Goal: Information Seeking & Learning: Learn about a topic

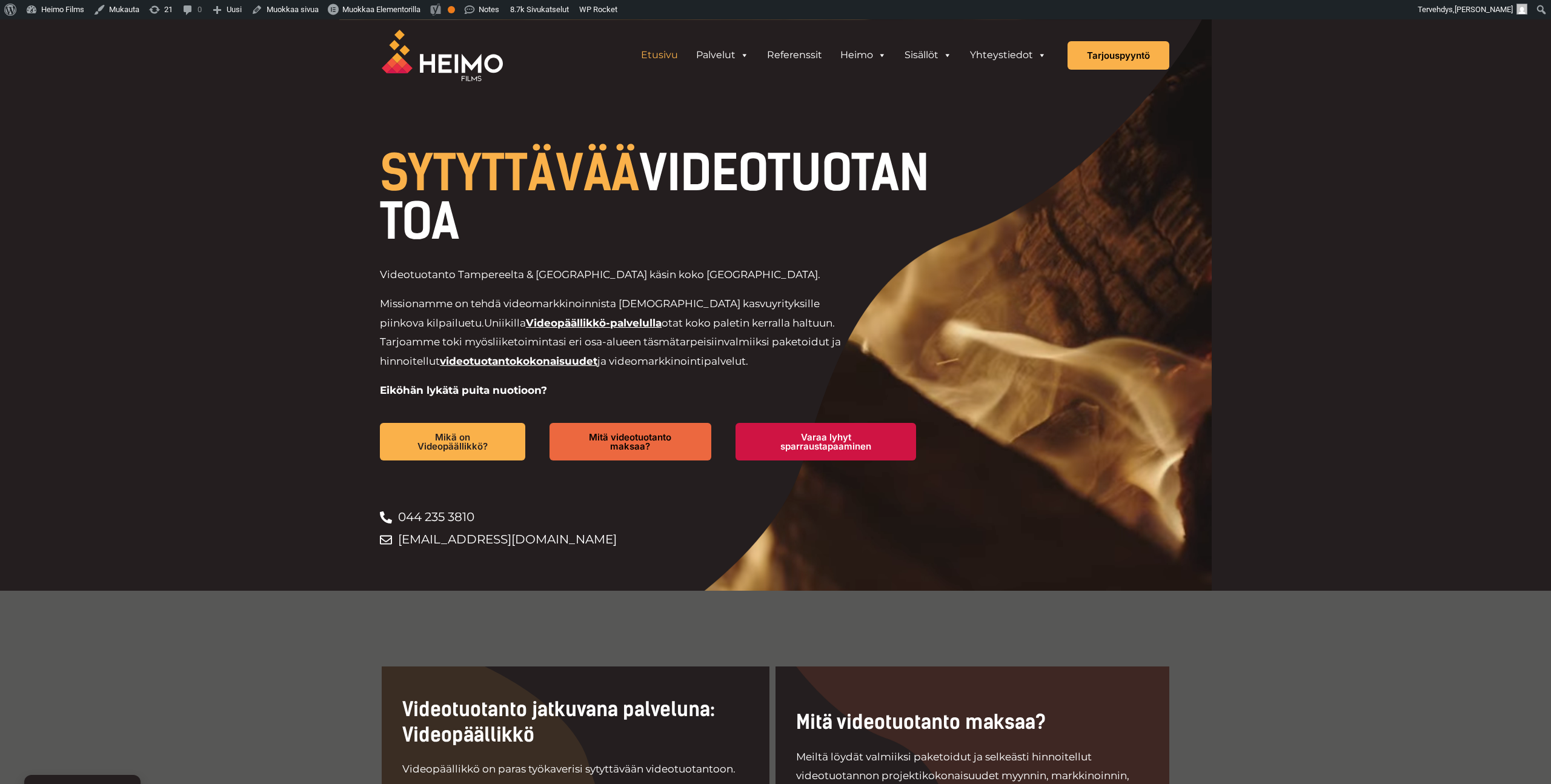
click at [880, 129] on div at bounding box center [775, 305] width 872 height 571
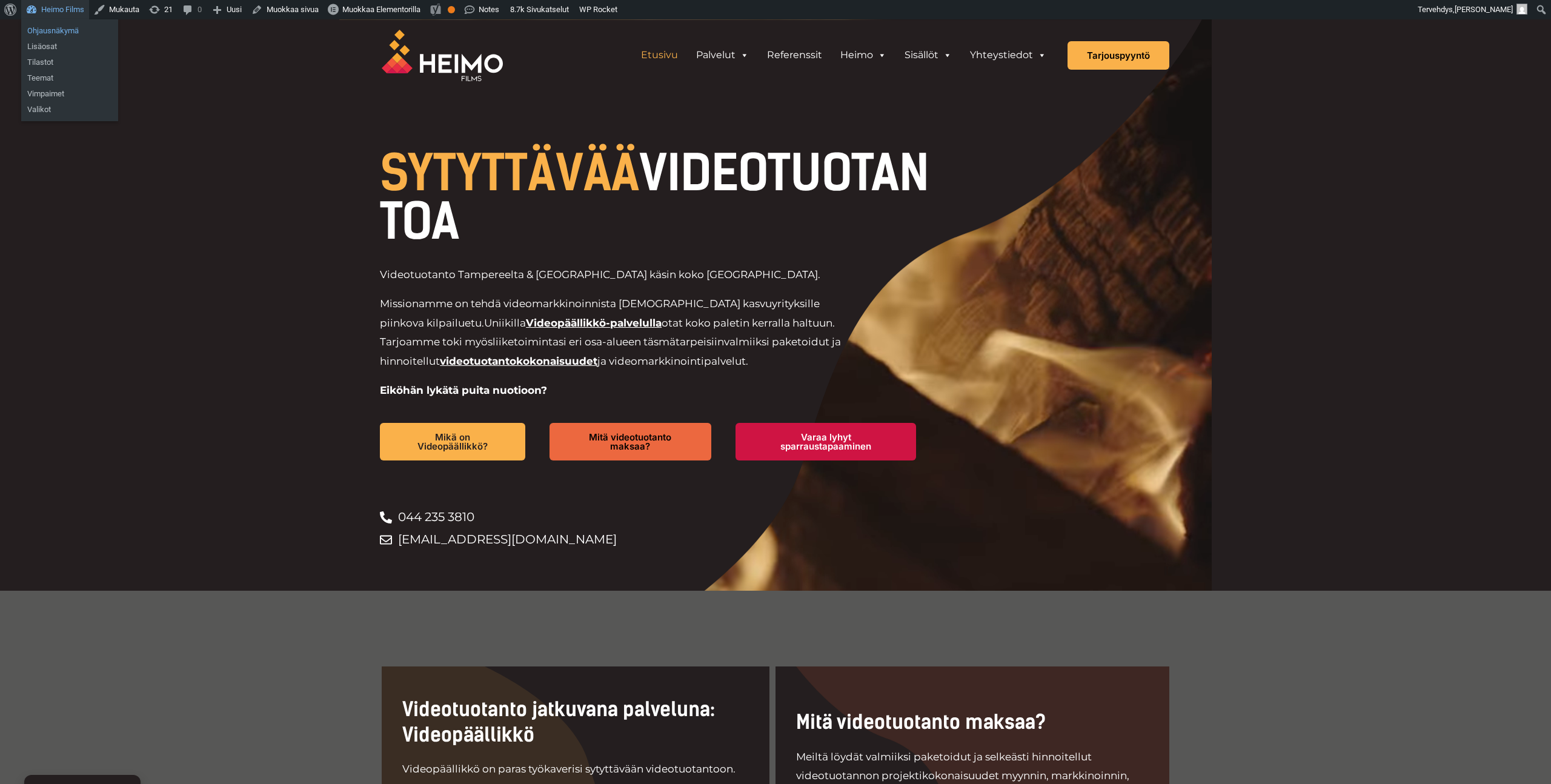
click at [68, 29] on link "Ohjausnäkymä" at bounding box center [69, 31] width 97 height 16
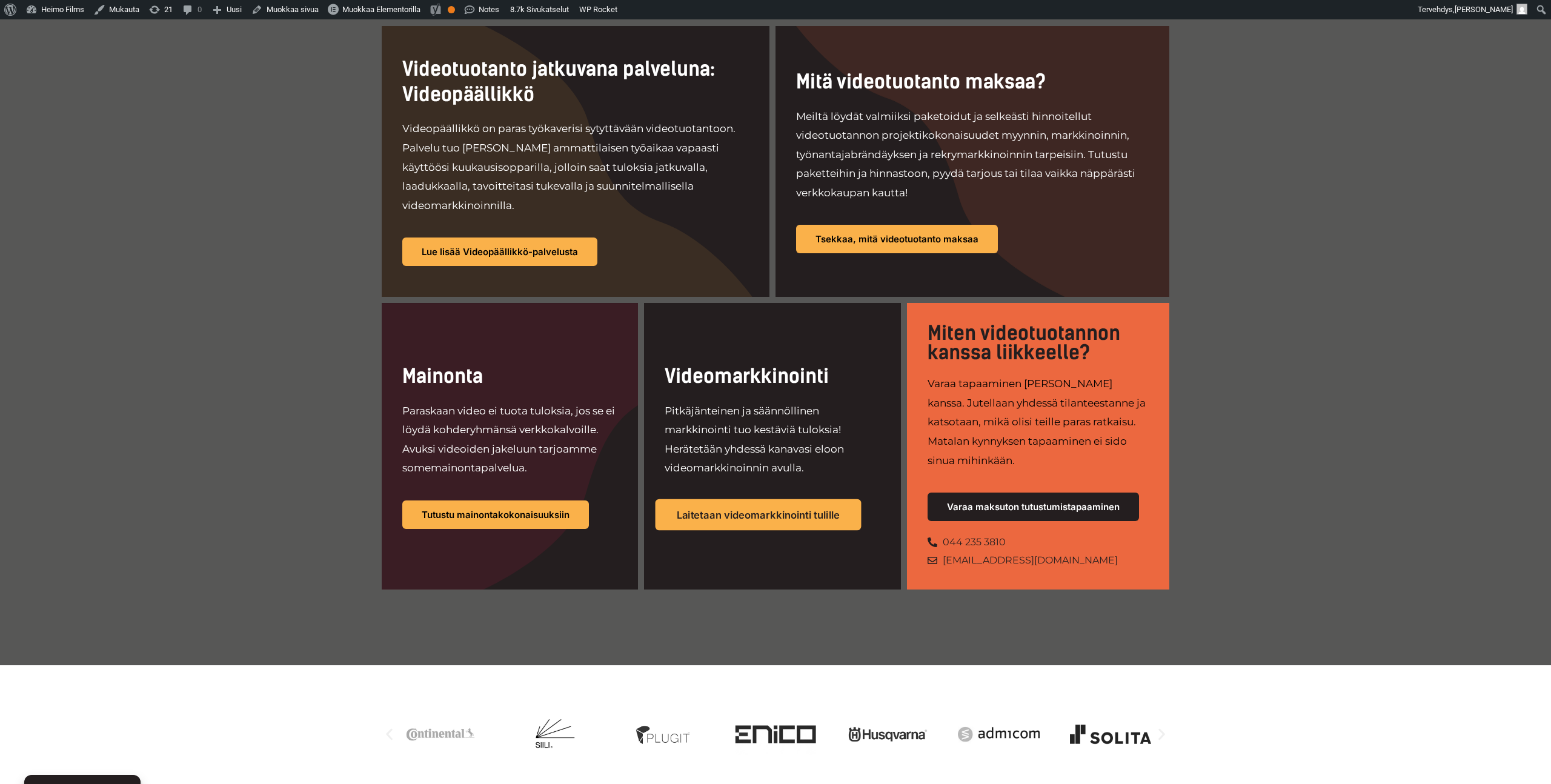
scroll to position [639, 0]
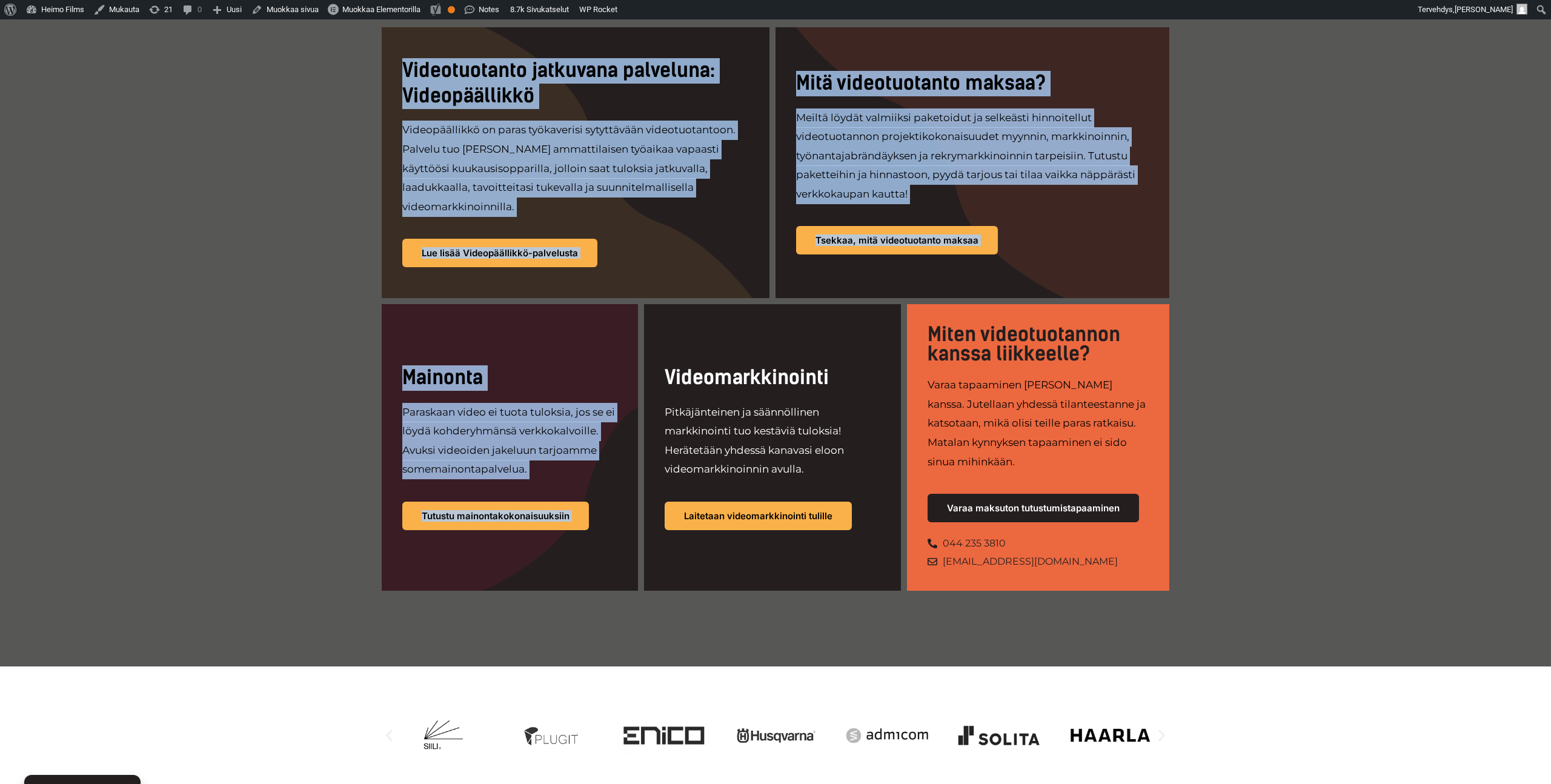
drag, startPoint x: 659, startPoint y: 356, endPoint x: 842, endPoint y: 590, distance: 297.1
click at [842, 590] on div "Videotuotanto jatkuvana palveluna: Videopäällikkö Videopäällikkö on paras työka…" at bounding box center [775, 309] width 1551 height 715
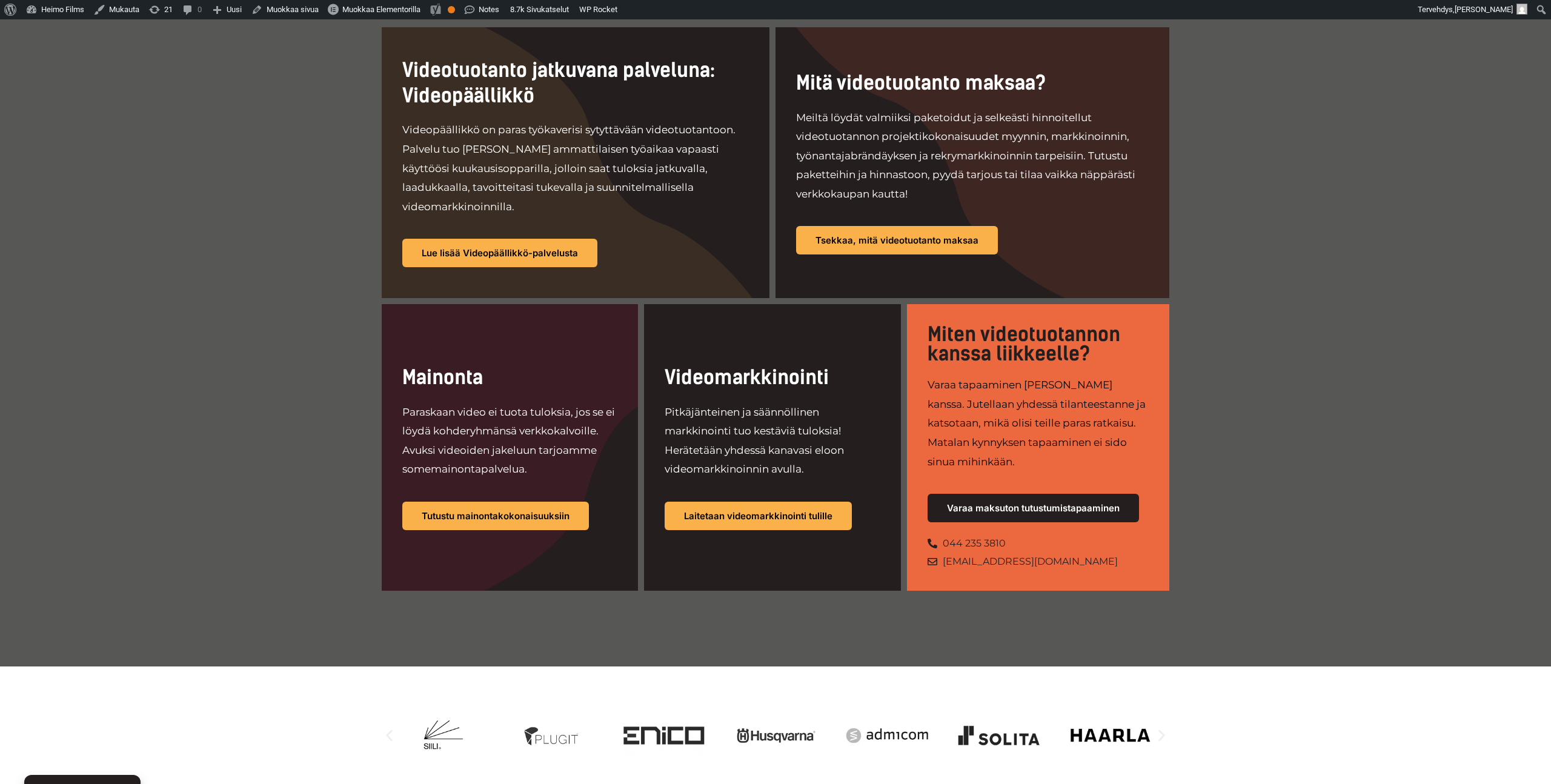
click at [808, 578] on div "Videotuotanto jatkuvana palveluna: Videopäällikkö Videopäällikkö on paras työka…" at bounding box center [775, 309] width 1551 height 715
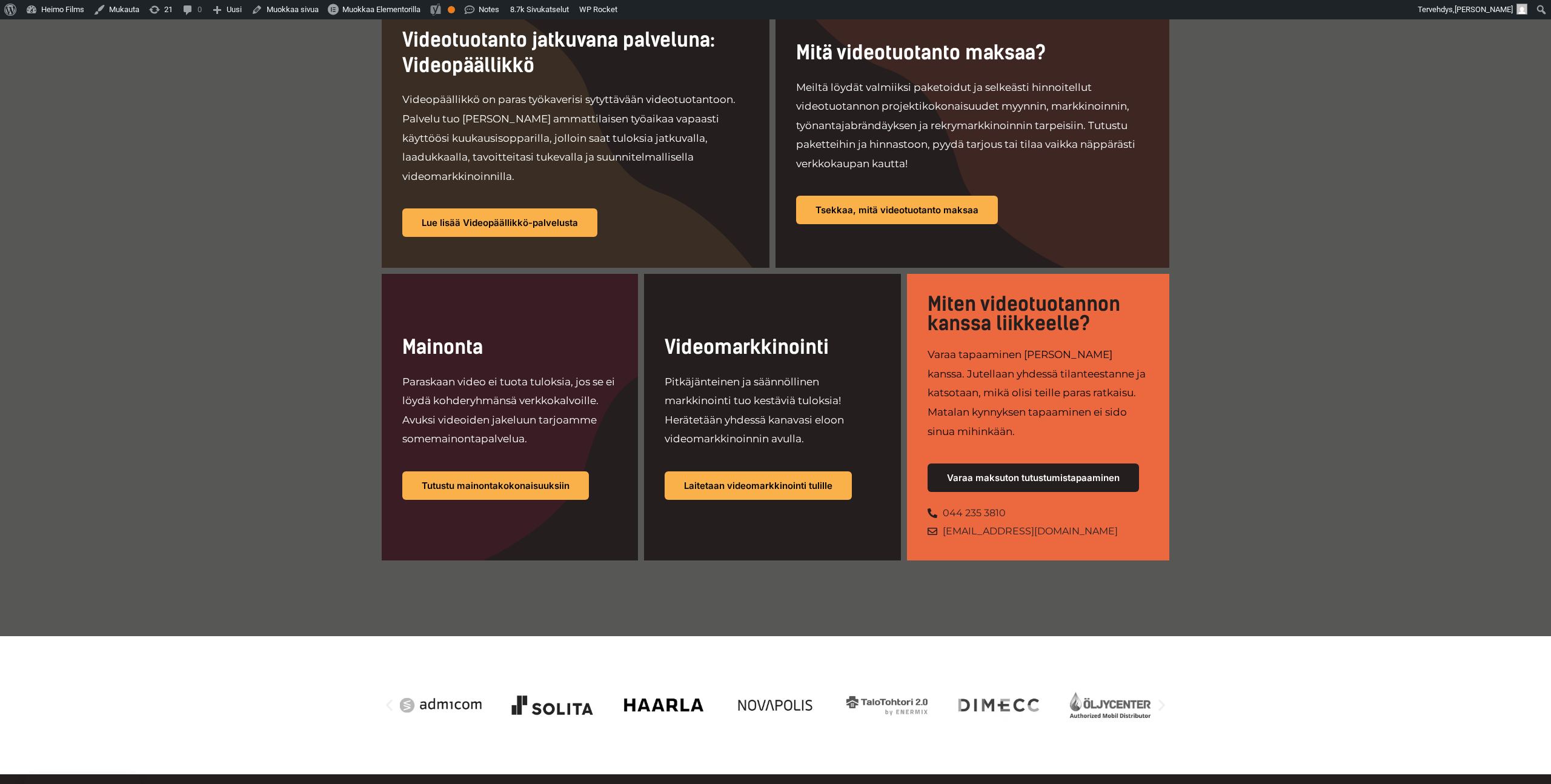
scroll to position [668, 0]
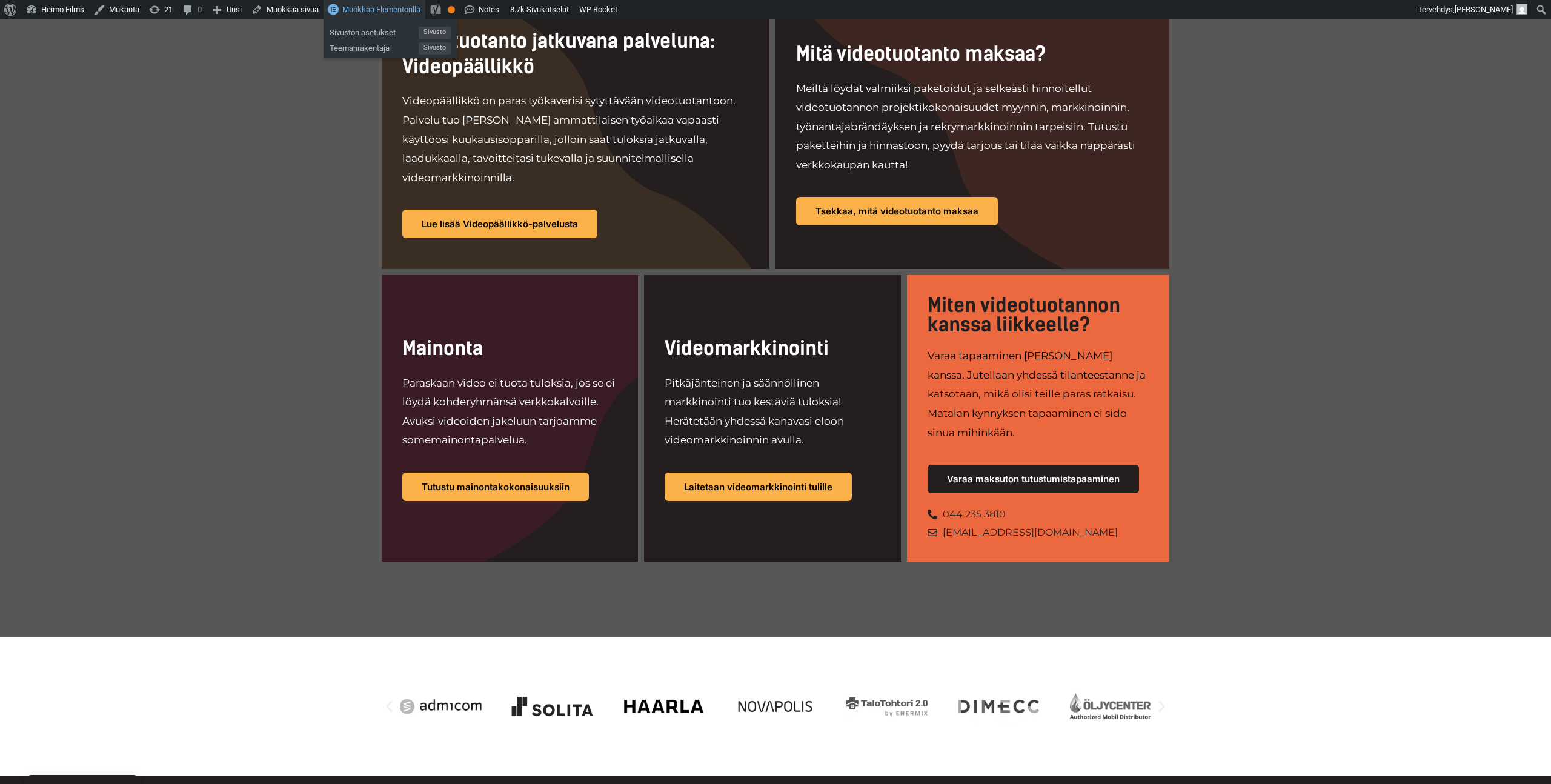
click at [392, 8] on span "Muokkaa Elementorilla" at bounding box center [381, 9] width 78 height 9
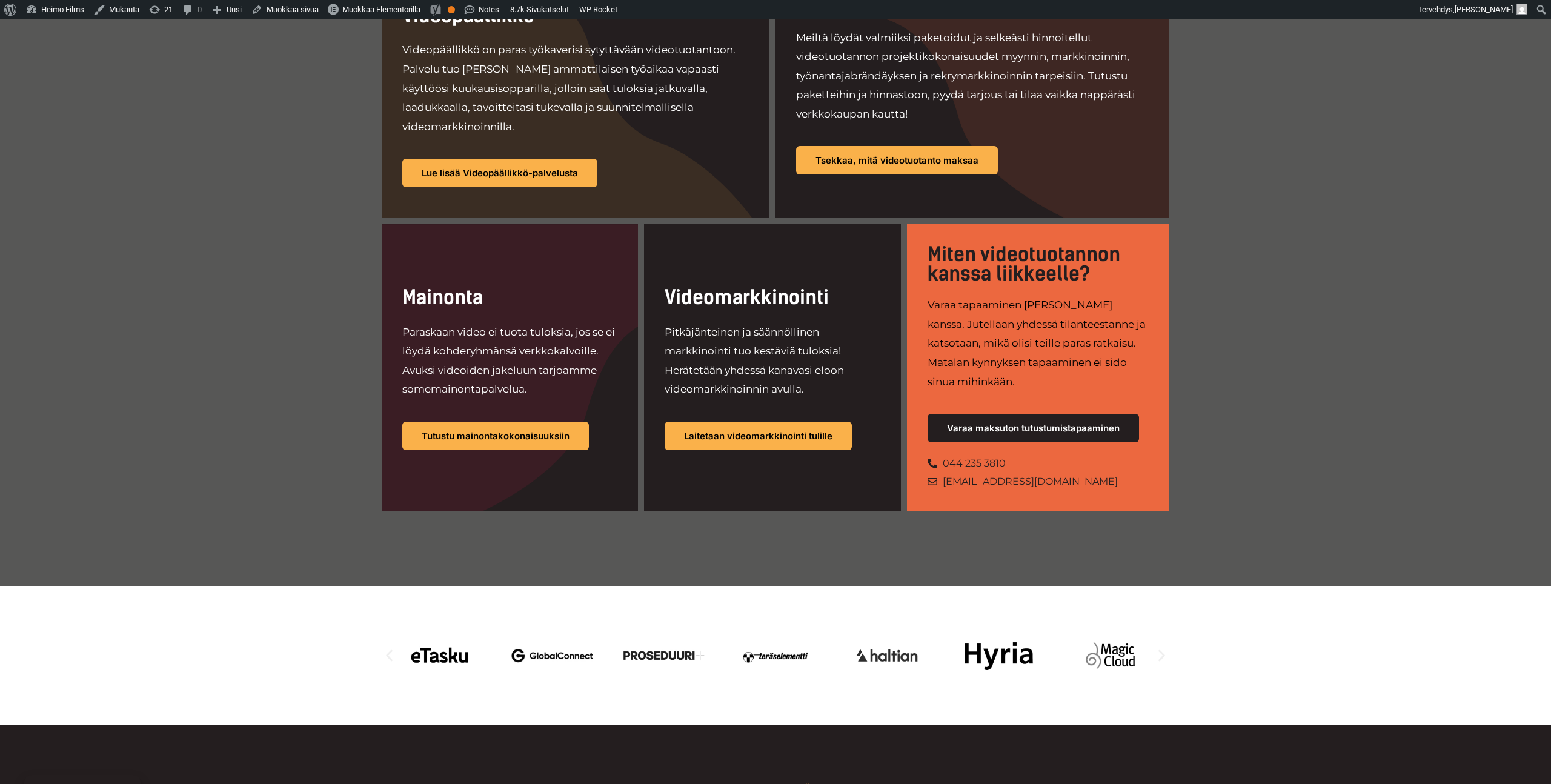
scroll to position [507, 0]
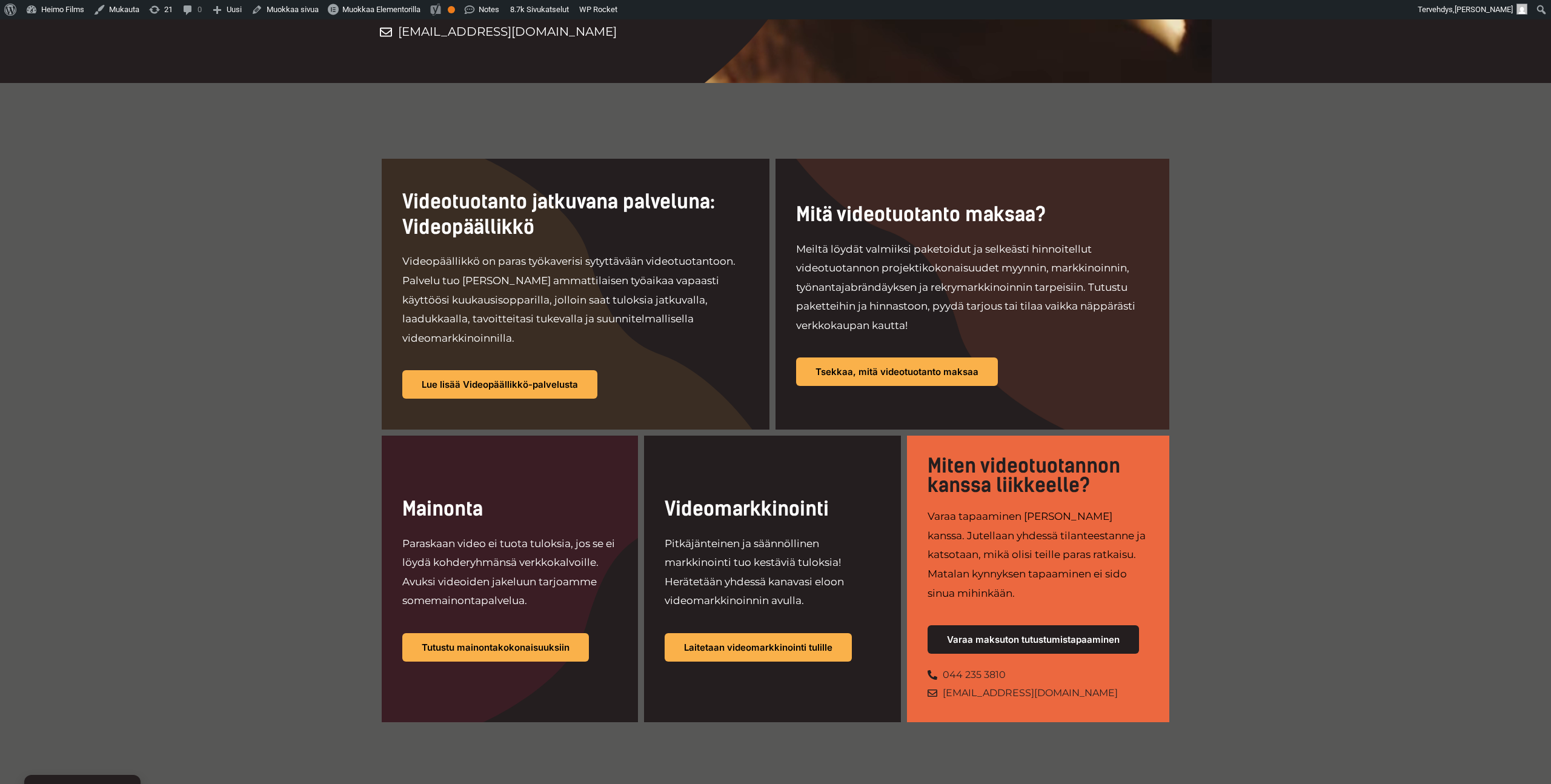
click at [265, 450] on div "Videotuotanto jatkuvana palveluna: Videopäällikkö Videopäällikkö on paras työka…" at bounding box center [775, 440] width 1551 height 715
click at [379, 12] on span "Muokkaa Elementorilla" at bounding box center [381, 9] width 78 height 9
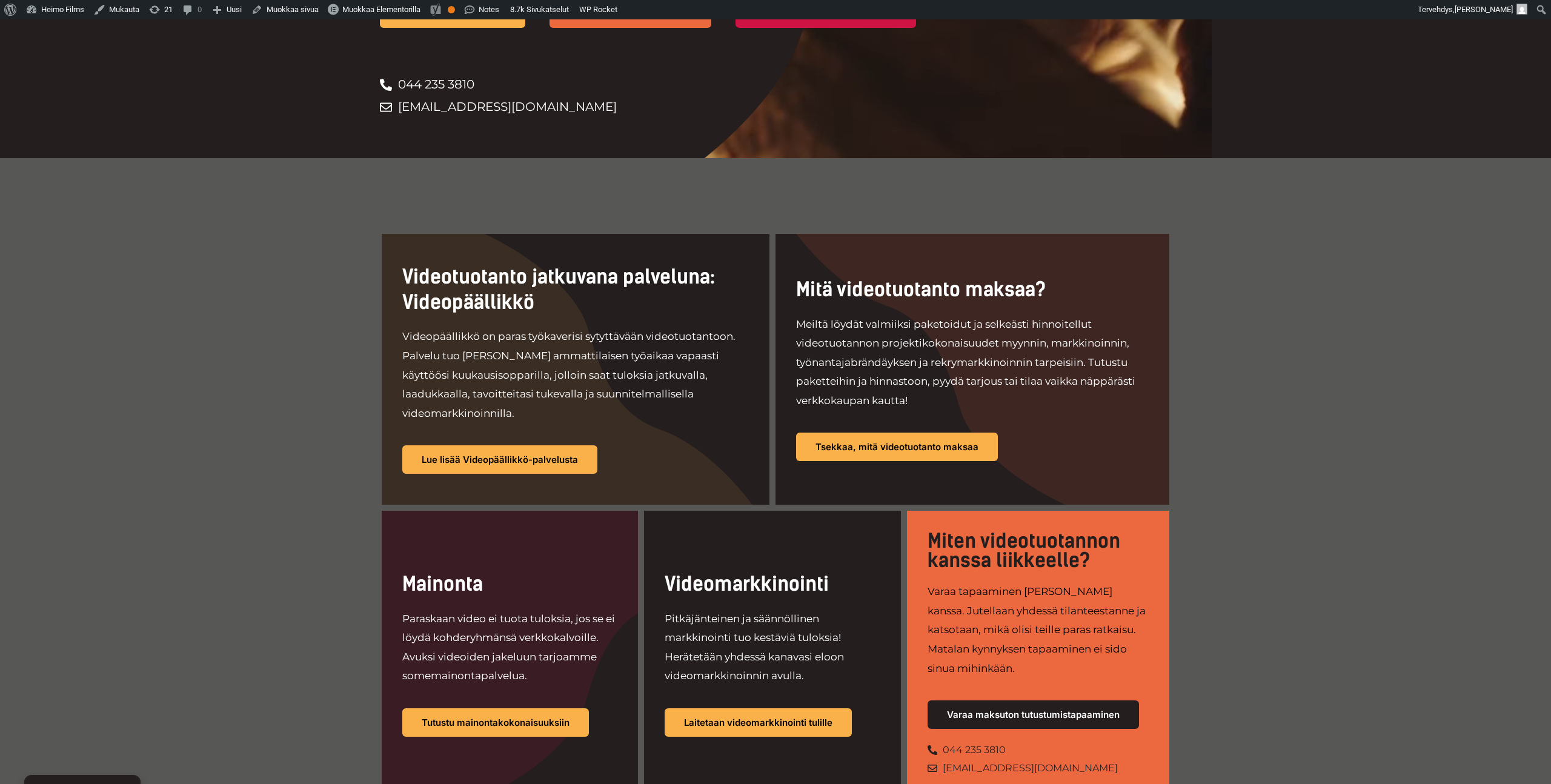
scroll to position [462, 0]
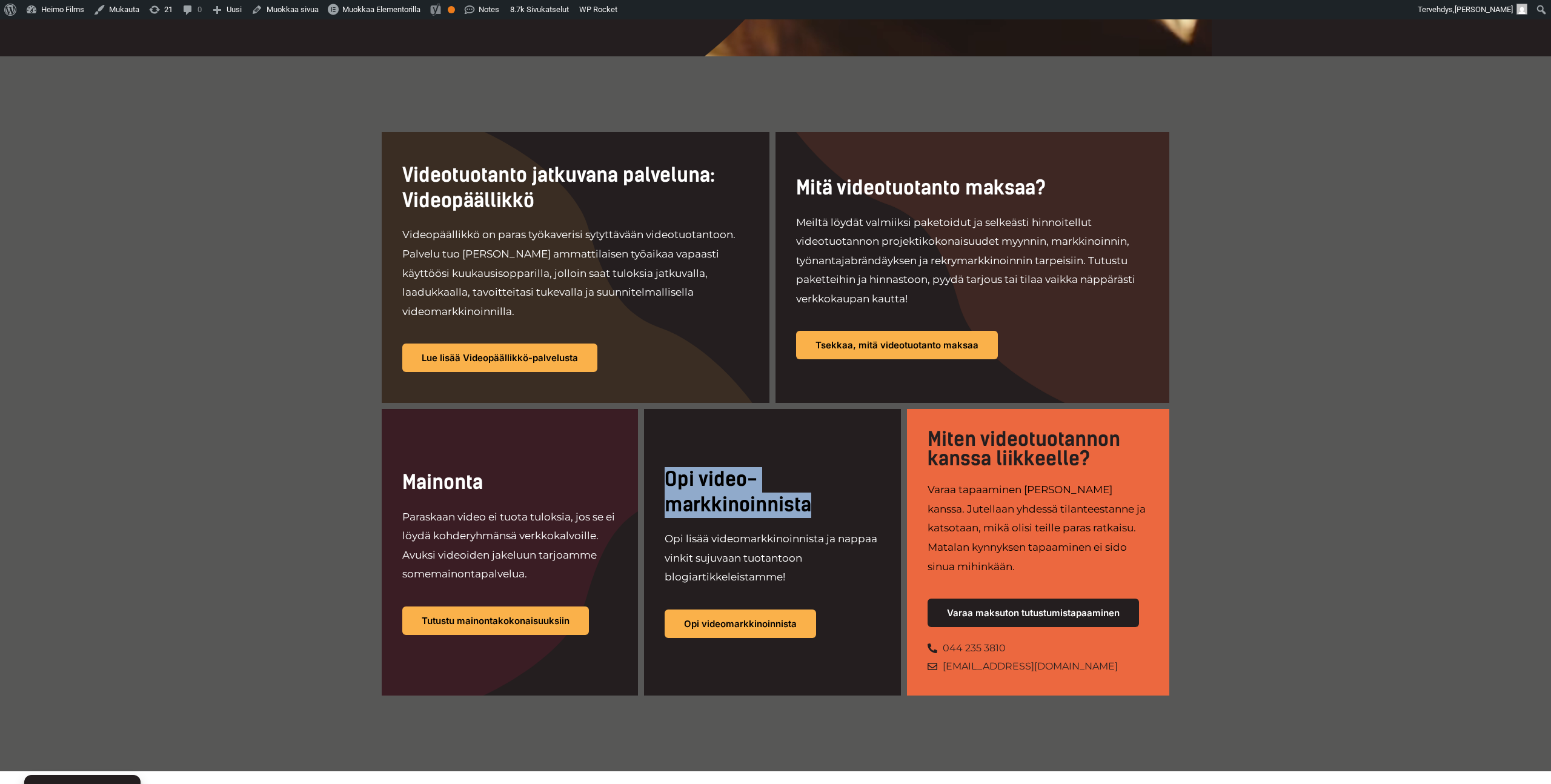
drag, startPoint x: 664, startPoint y: 456, endPoint x: 835, endPoint y: 488, distance: 174.0
click at [835, 488] on h2 "Opi video-markkinoinnista" at bounding box center [772, 492] width 215 height 50
click at [690, 529] on p "Opi lisää videomarkkinoinnista ja nappaa vinkit sujuvaan tuotantoon blogiartikk…" at bounding box center [772, 558] width 215 height 58
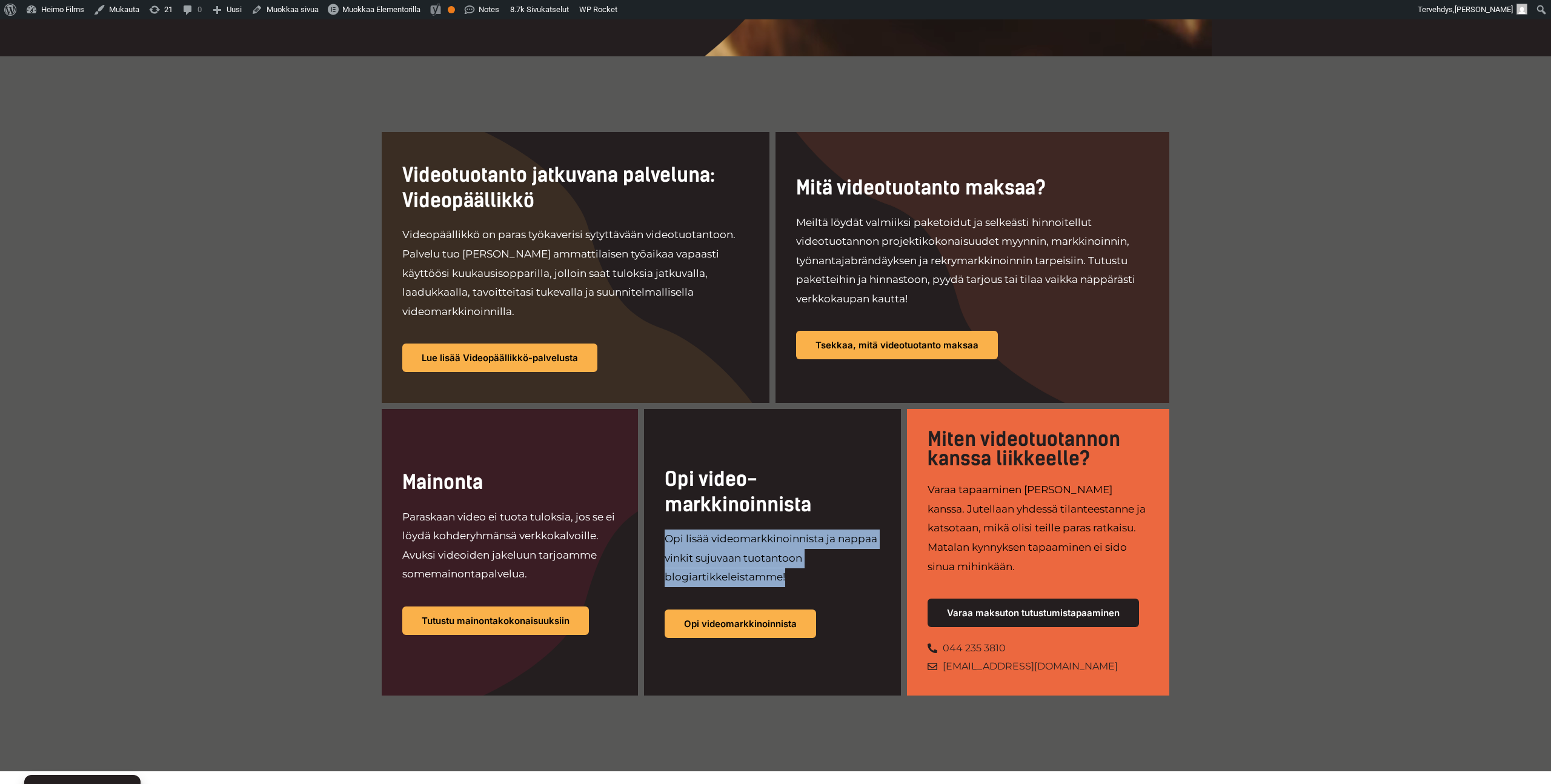
drag, startPoint x: 666, startPoint y: 516, endPoint x: 809, endPoint y: 574, distance: 154.3
click at [809, 574] on div "Opi lisää videomarkkinoinnista ja nappaa vinkit sujuvaan tuotantoon blogiartikk…" at bounding box center [772, 563] width 215 height 68
copy p "Opi lisää videomarkkinoinnista ja nappaa vinkit sujuvaan tuotantoon blogiartikk…"
click at [797, 540] on p "Opi lisää videomarkkinoinnista ja nappaa vinkit sujuvaan tuotantoon blogiartikk…" at bounding box center [772, 558] width 215 height 58
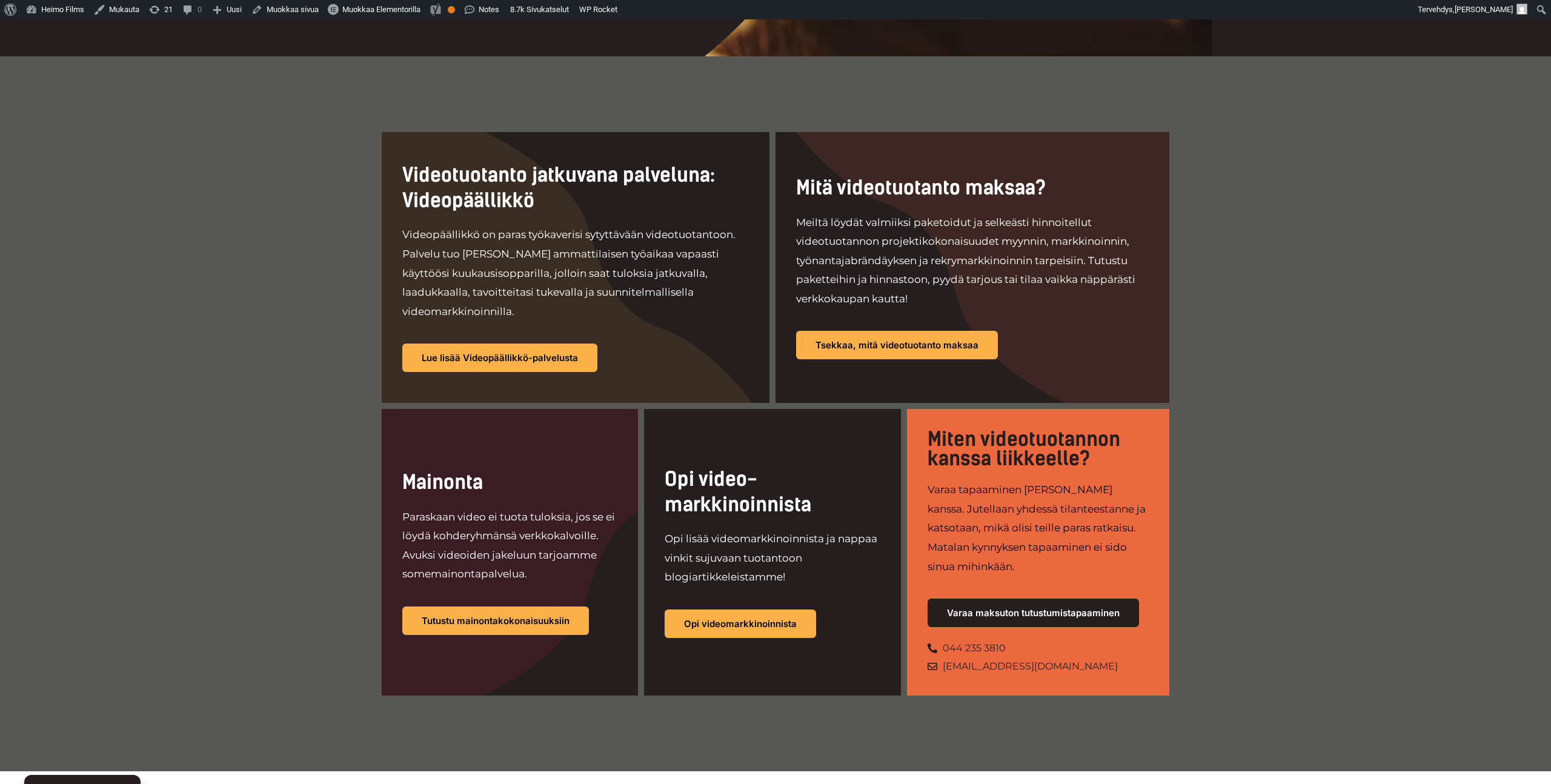
click at [373, 354] on div "Videotuotanto jatkuvana palveluna: Videopäällikkö Videopäällikkö on paras työka…" at bounding box center [775, 413] width 1551 height 715
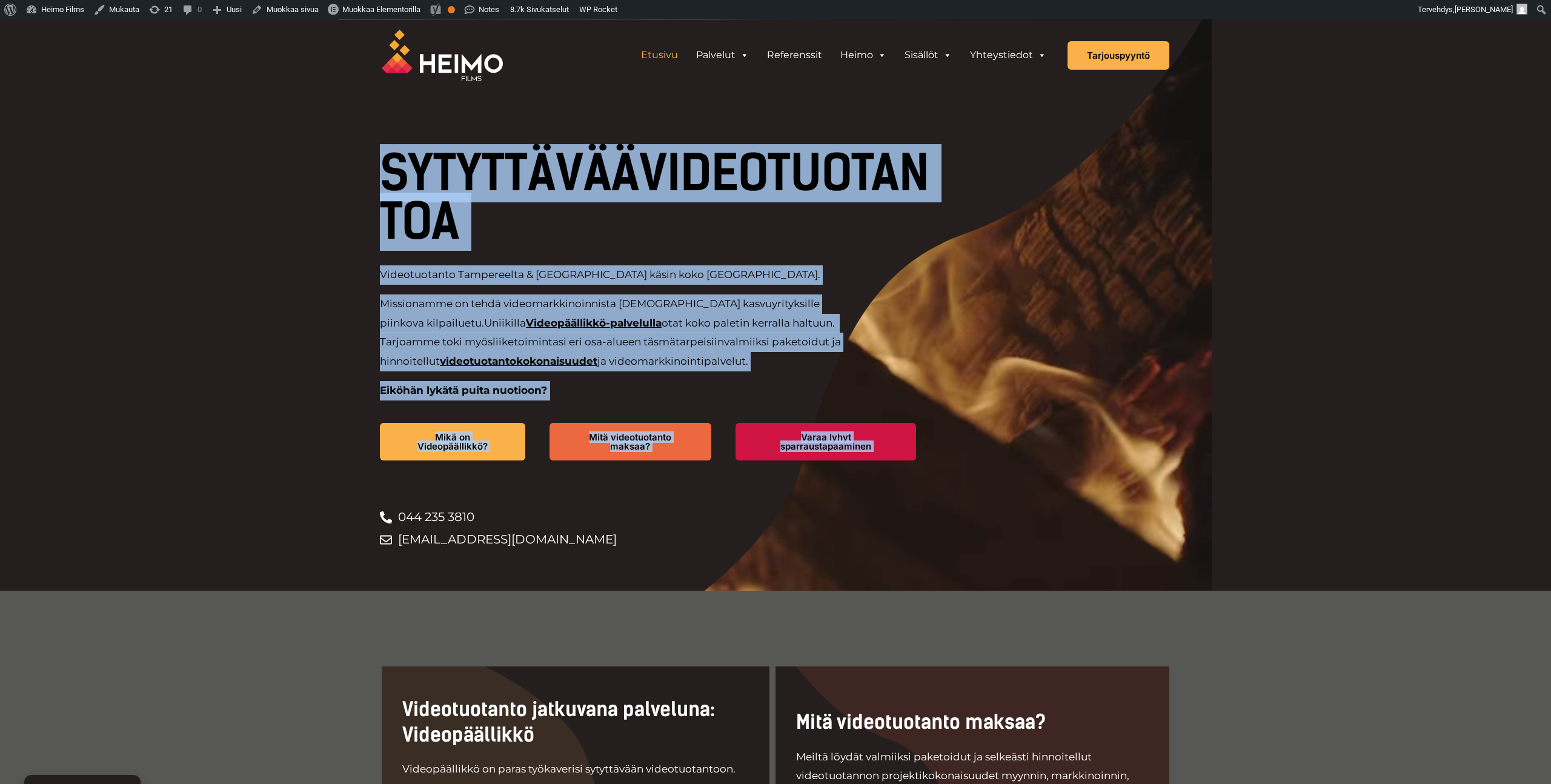
drag, startPoint x: 302, startPoint y: 129, endPoint x: 916, endPoint y: 494, distance: 714.3
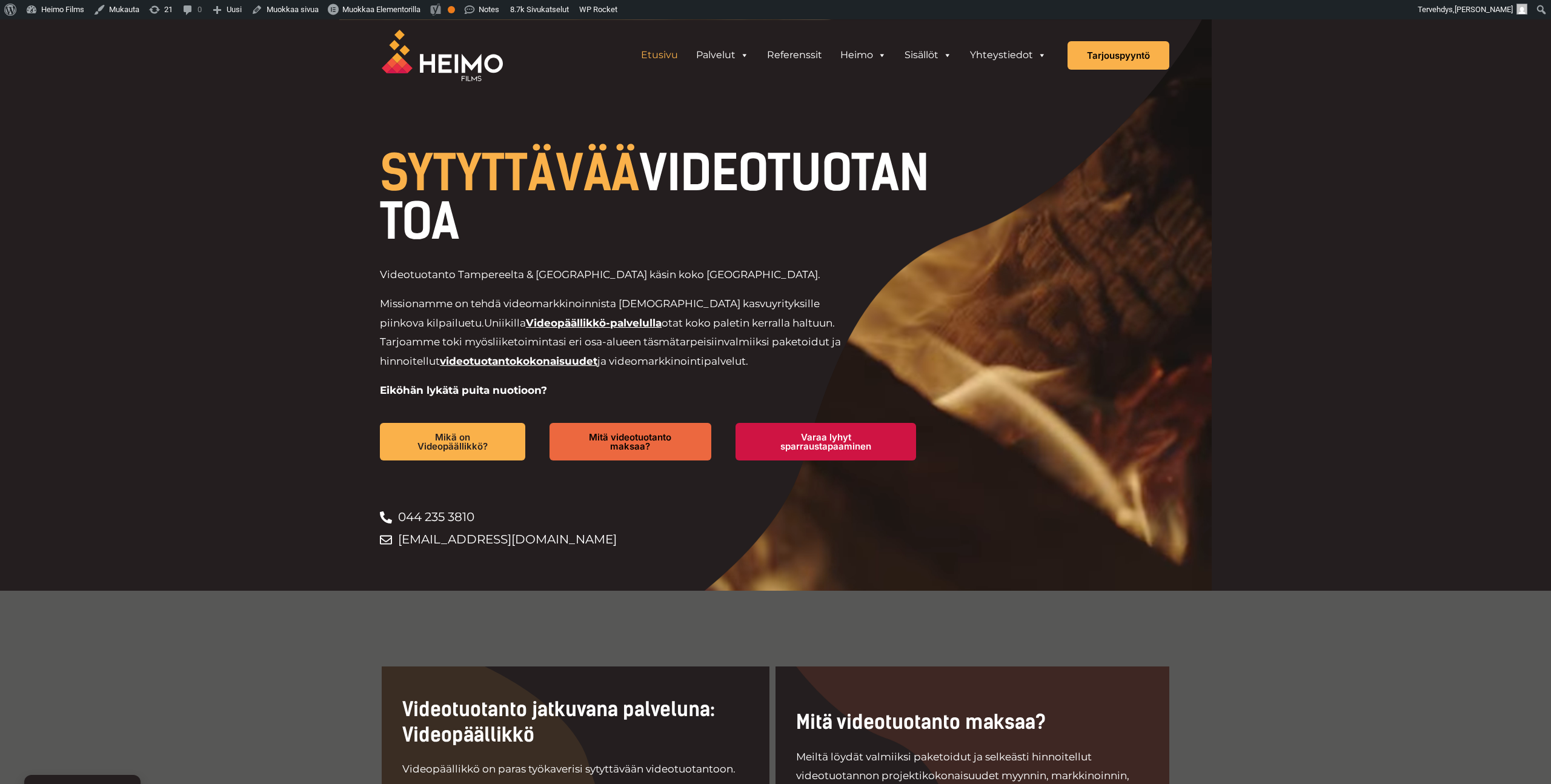
click at [868, 558] on div "044 235 3810 info@heimofilms.fi" at bounding box center [659, 551] width 560 height 90
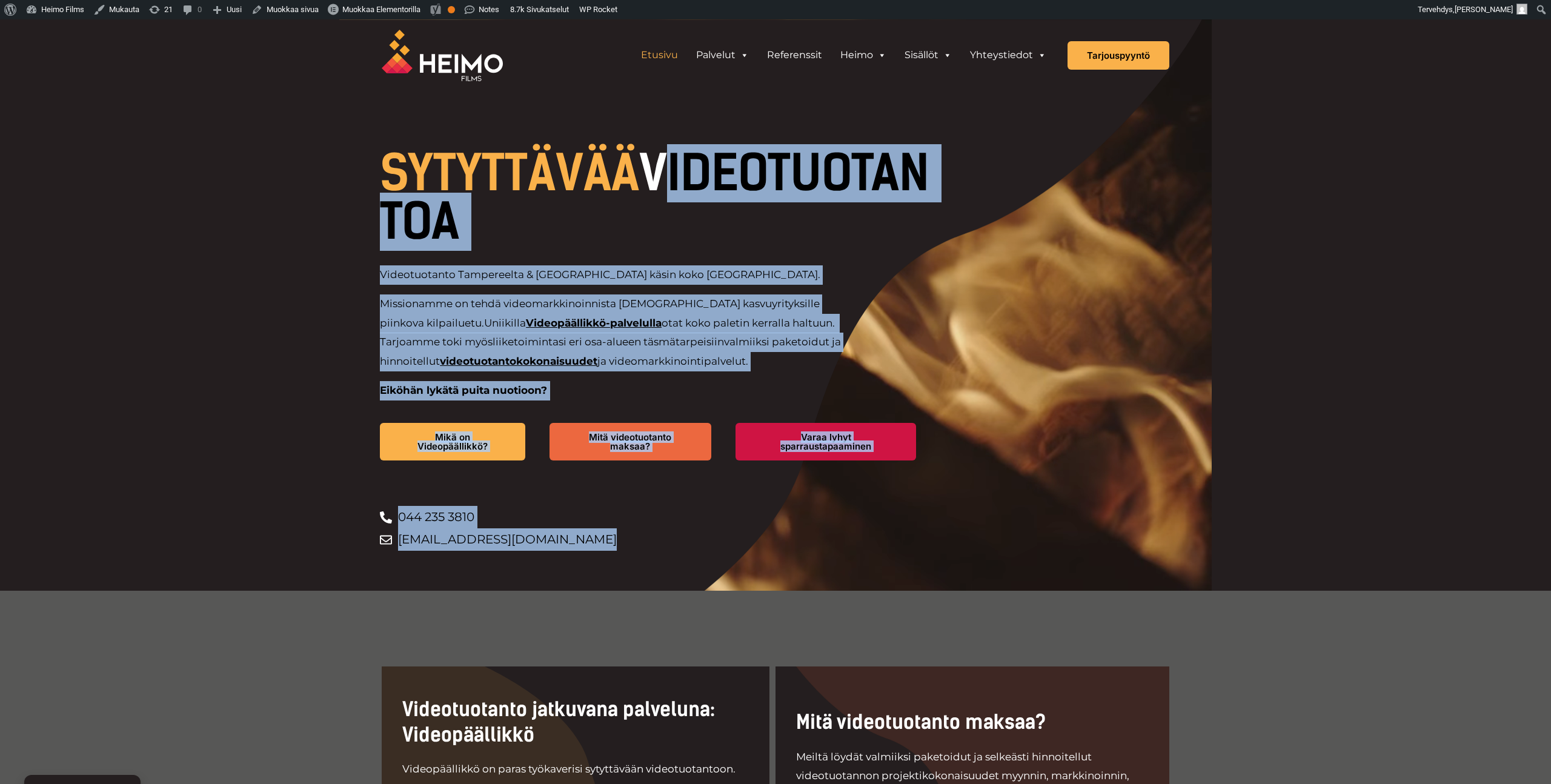
drag, startPoint x: 868, startPoint y: 558, endPoint x: 329, endPoint y: 192, distance: 651.5
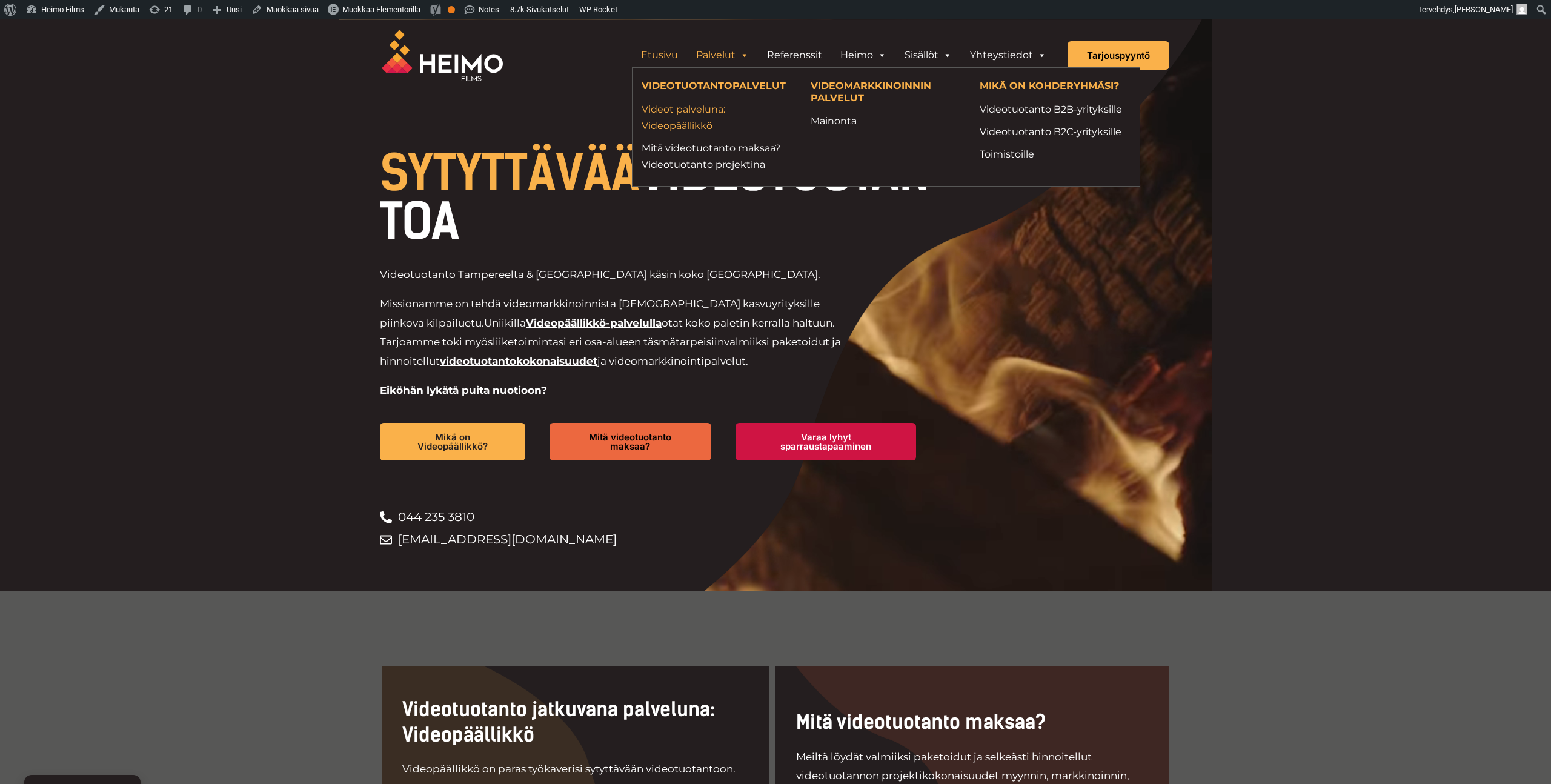
click at [697, 115] on link "Videot palveluna: Videopäällikkö" at bounding box center [716, 118] width 151 height 33
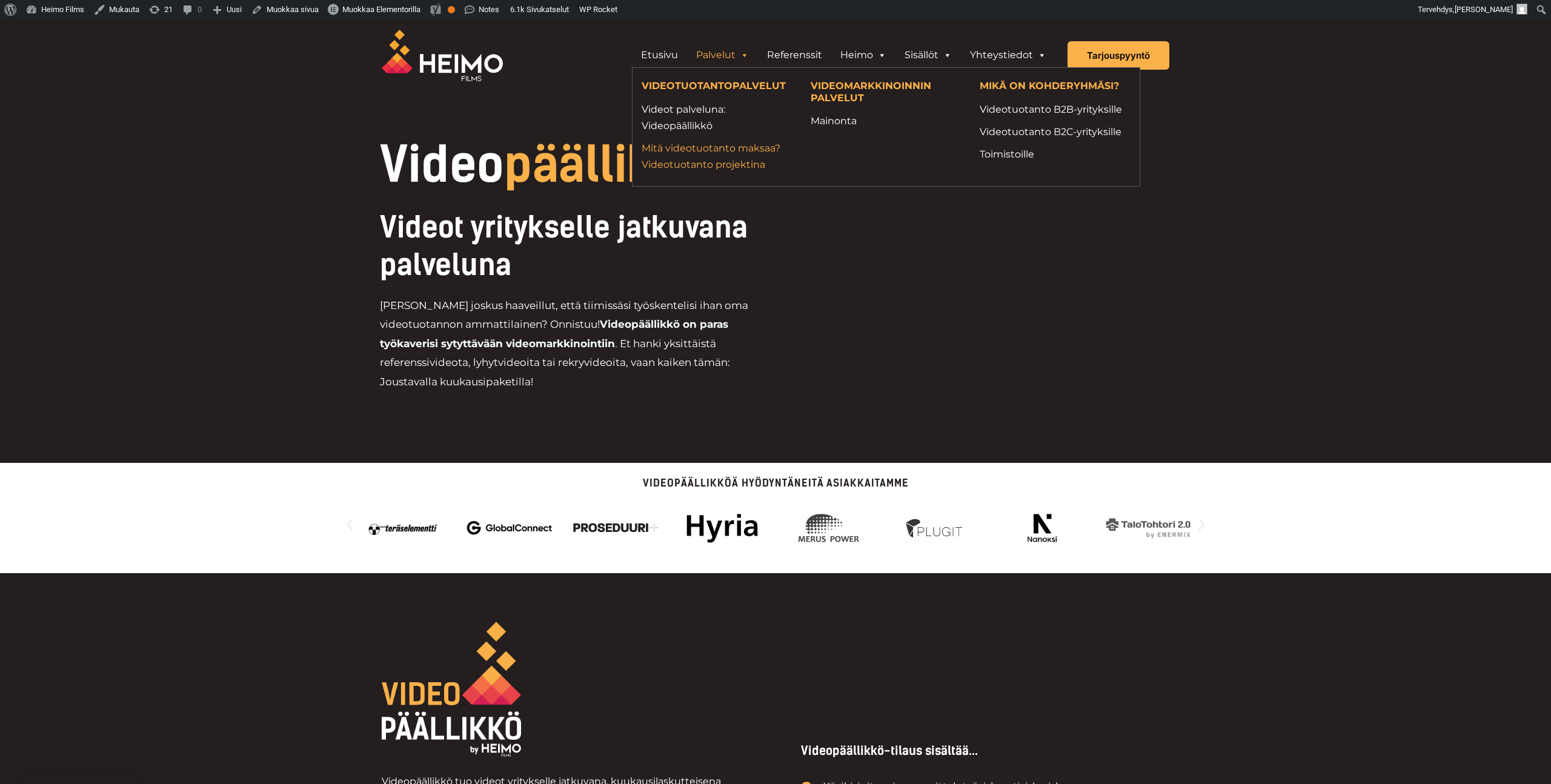
click at [726, 156] on link "Mitä videotuotanto maksaa? Videotuotanto projektina" at bounding box center [716, 156] width 151 height 33
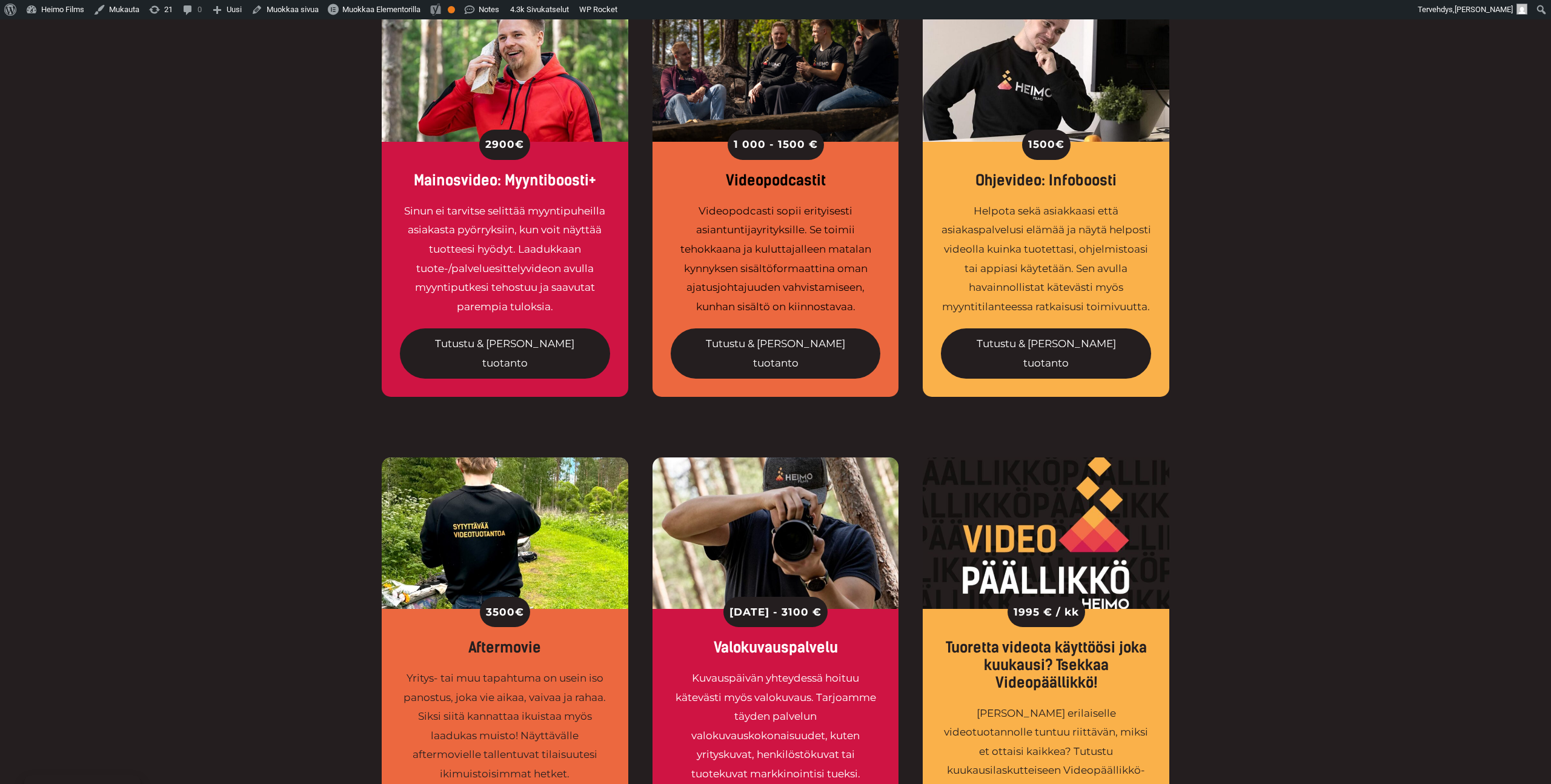
scroll to position [940, 0]
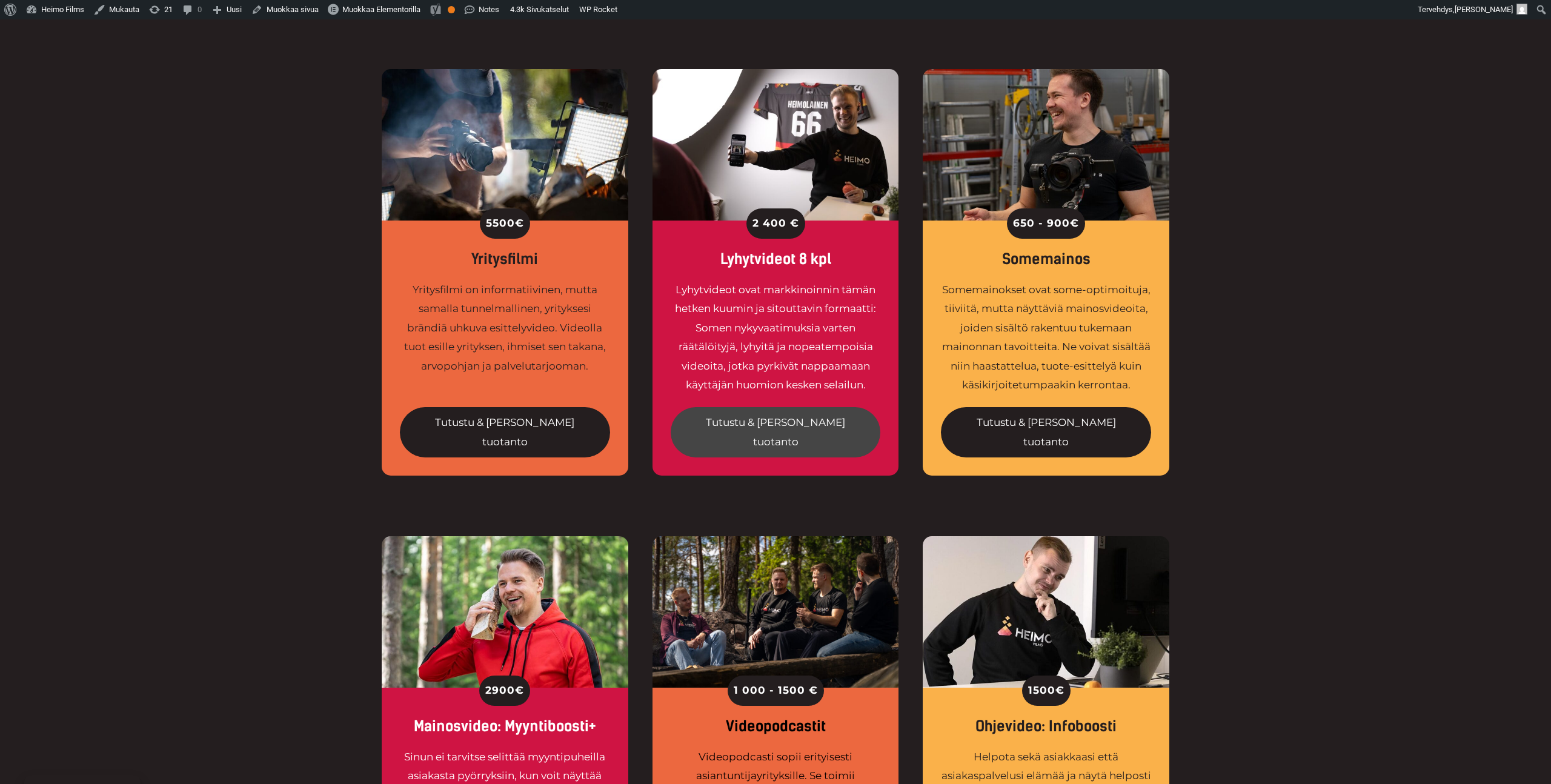
click at [818, 407] on link "Tutustu & [PERSON_NAME] tuotanto" at bounding box center [776, 431] width 211 height 50
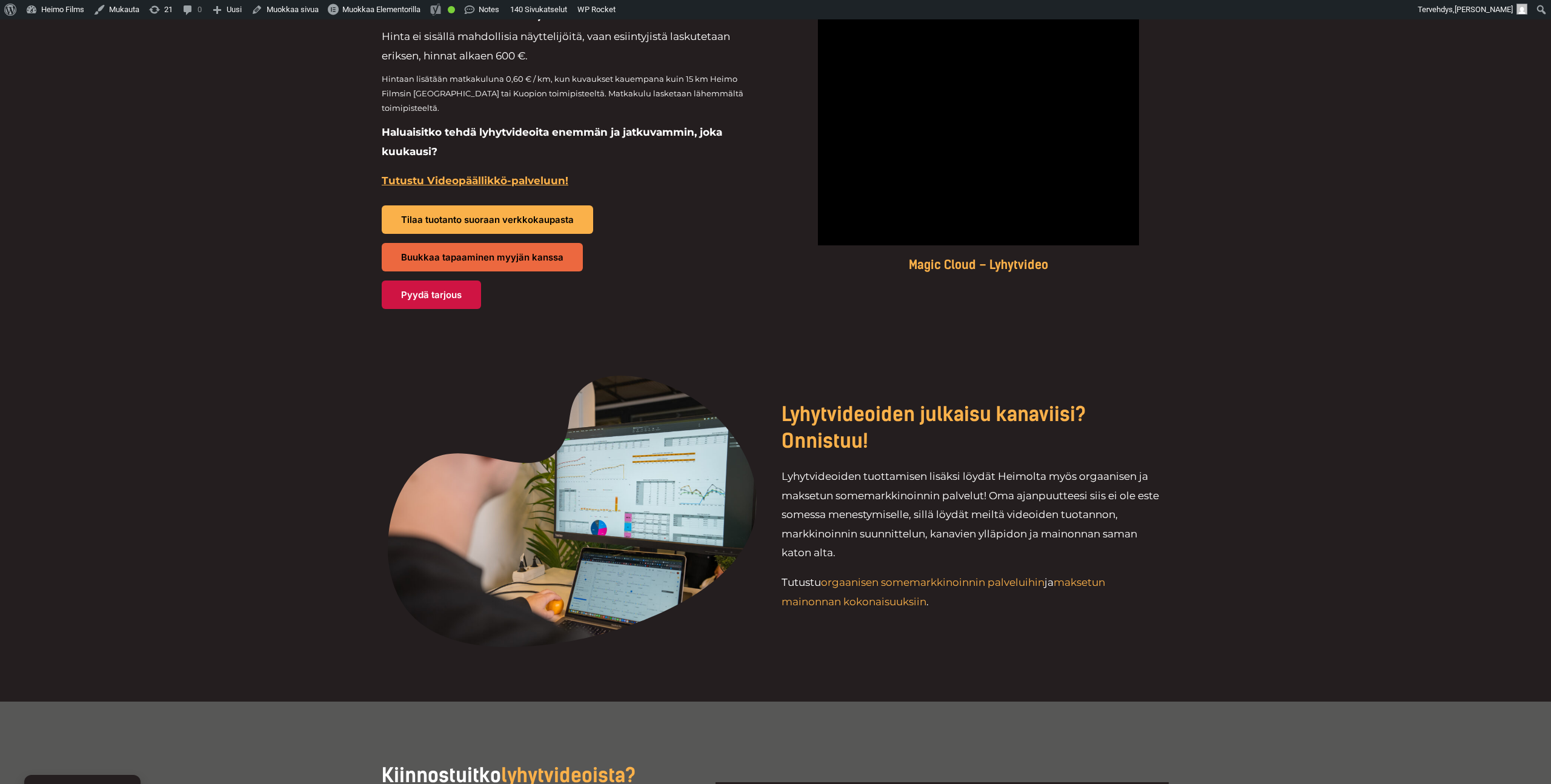
scroll to position [1723, 0]
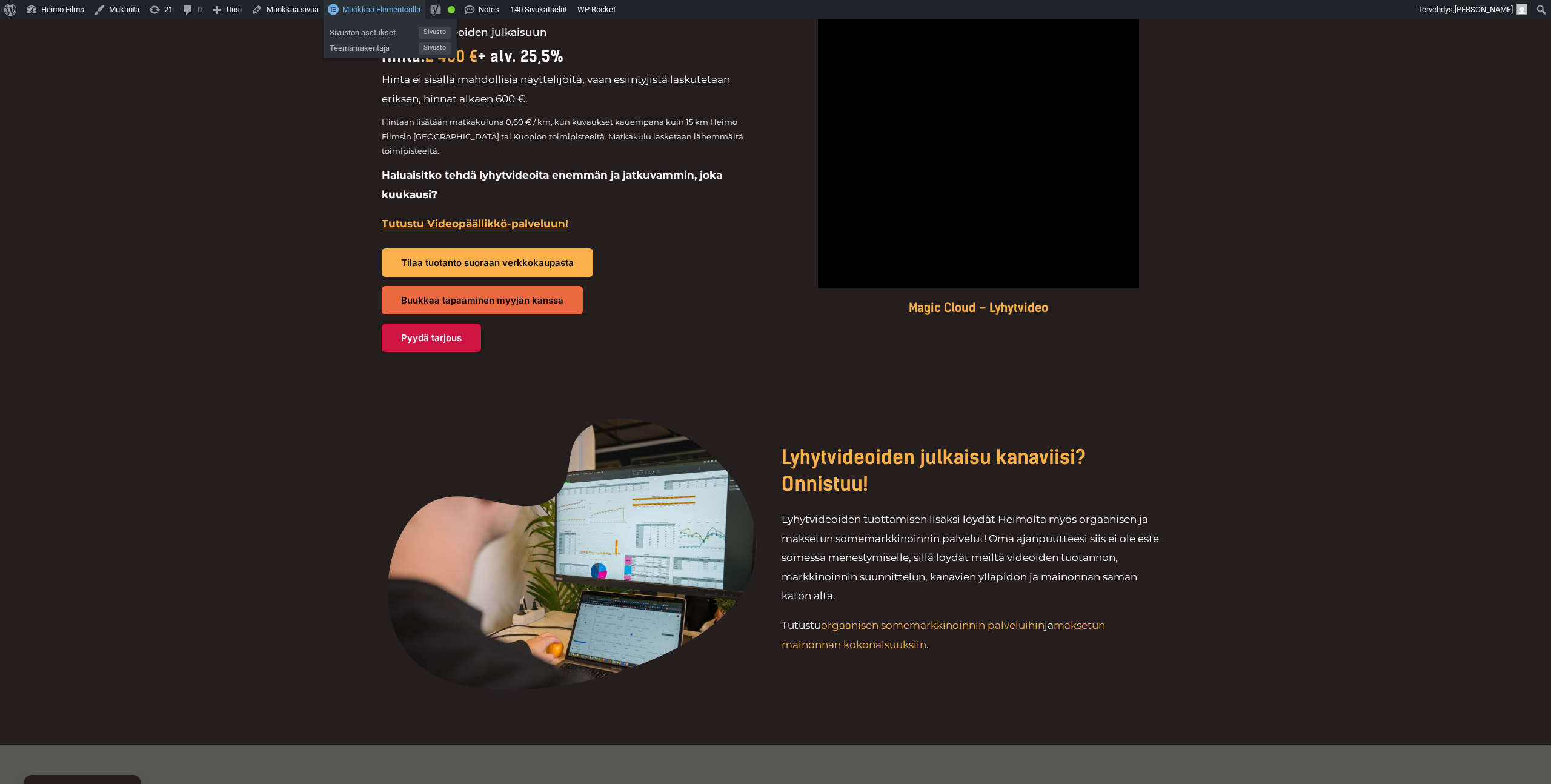
click at [401, 11] on span "Muokkaa Elementorilla" at bounding box center [381, 9] width 78 height 9
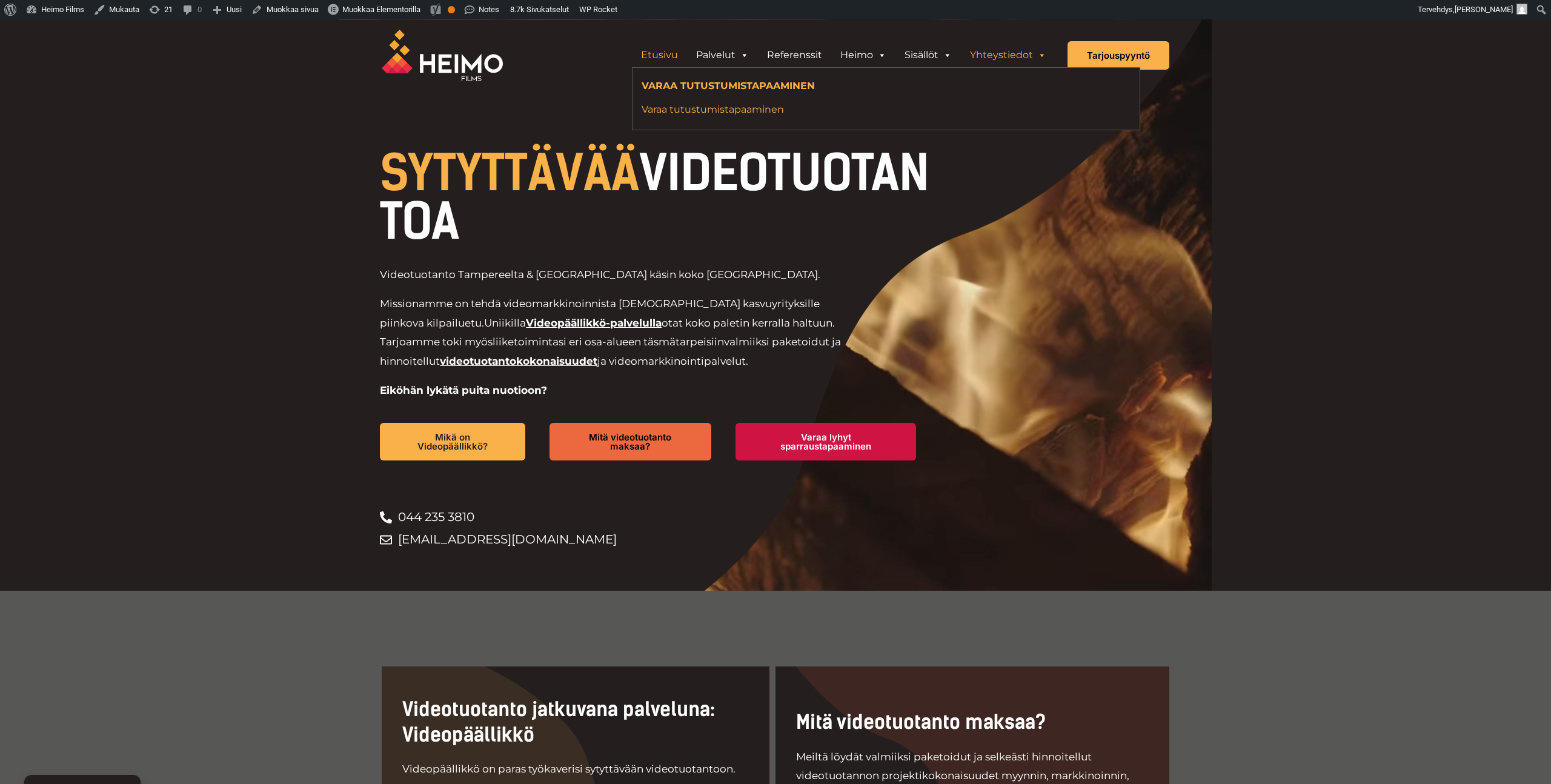
click at [783, 113] on link "Varaa tutustumistapaaminen" at bounding box center [850, 110] width 417 height 17
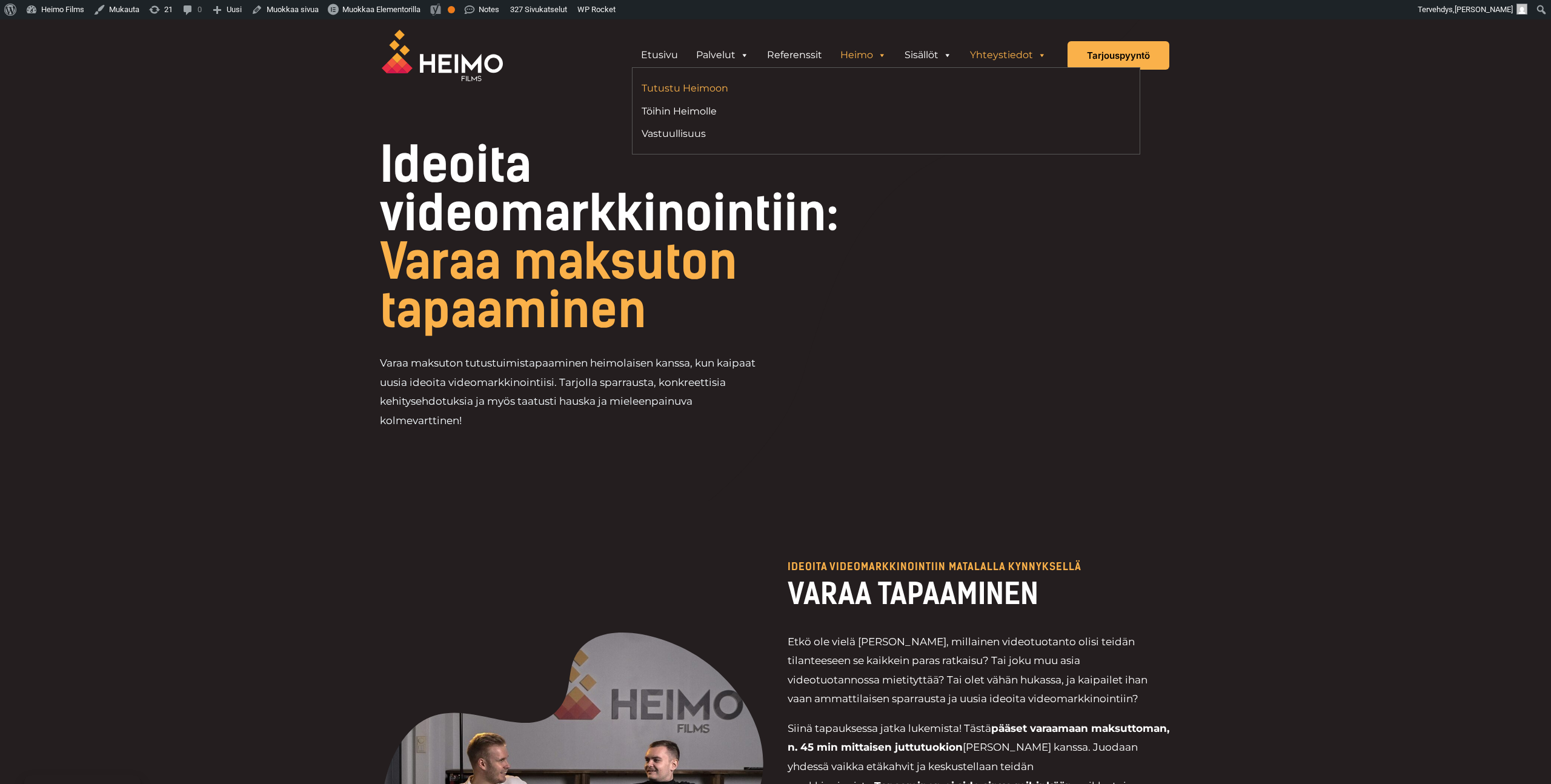
click at [703, 92] on link "Tutustu Heimoon" at bounding box center [759, 88] width 235 height 17
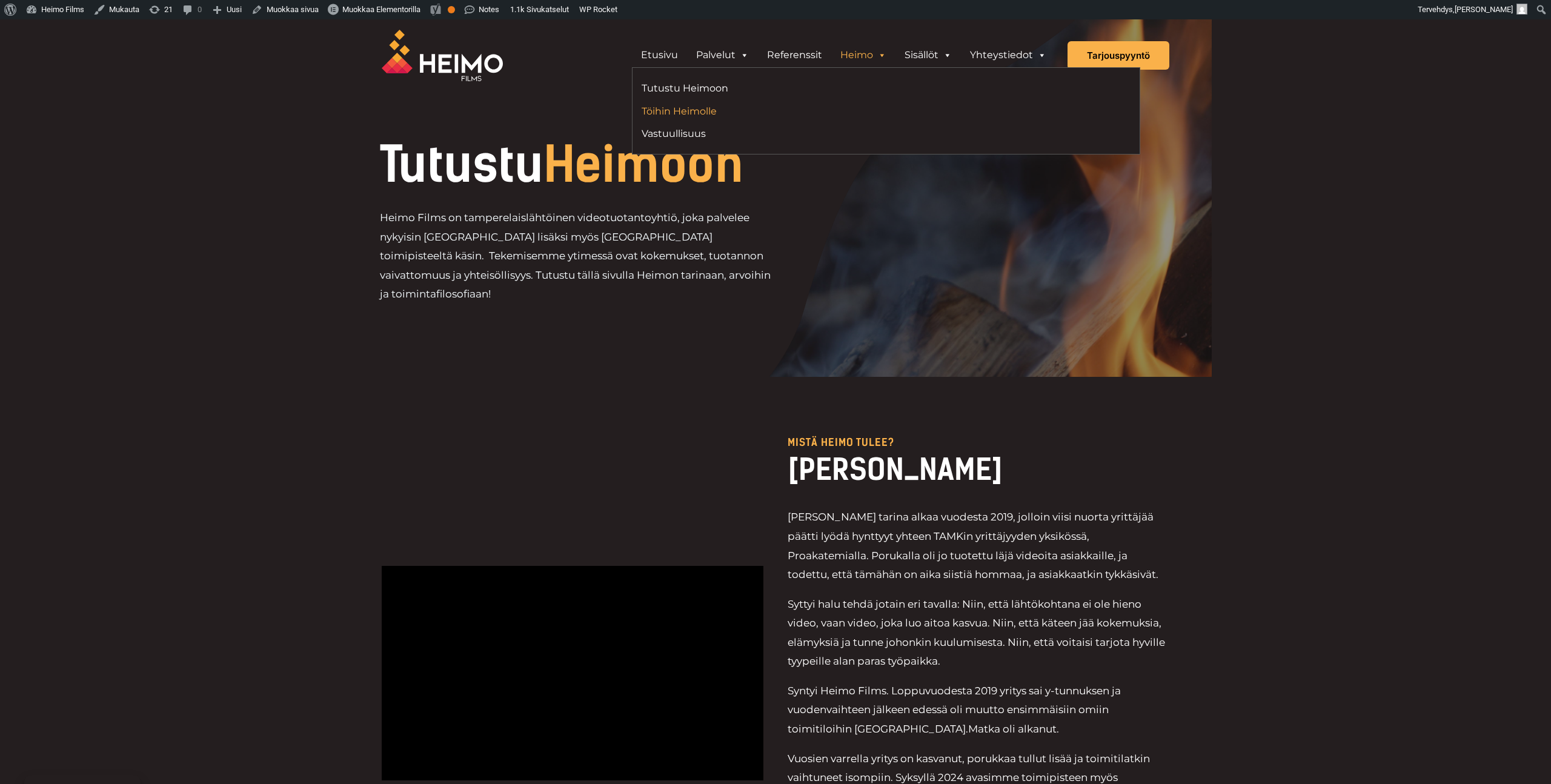
click at [691, 115] on link "Töihin Heimolle" at bounding box center [759, 111] width 235 height 17
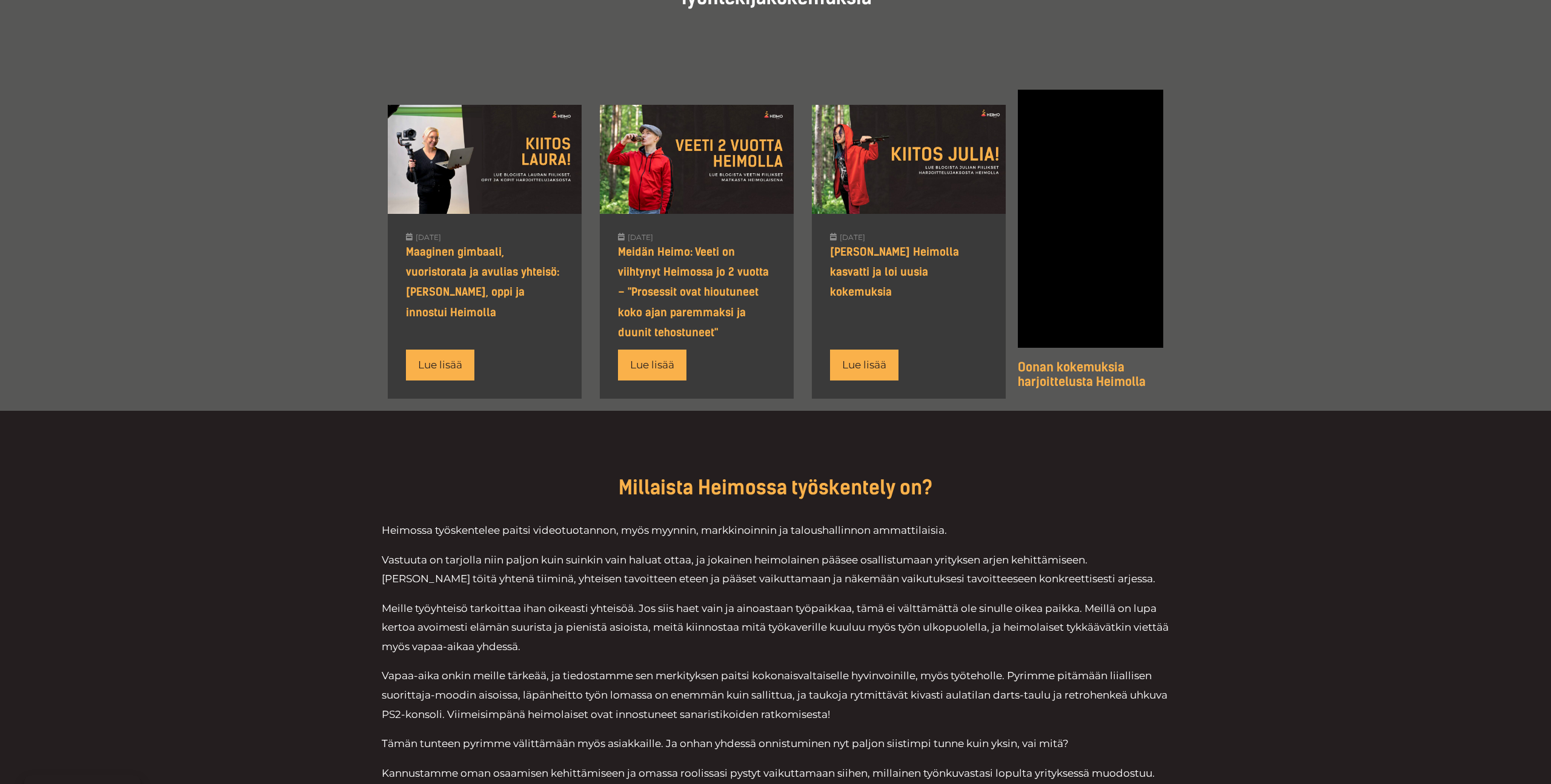
scroll to position [919, 0]
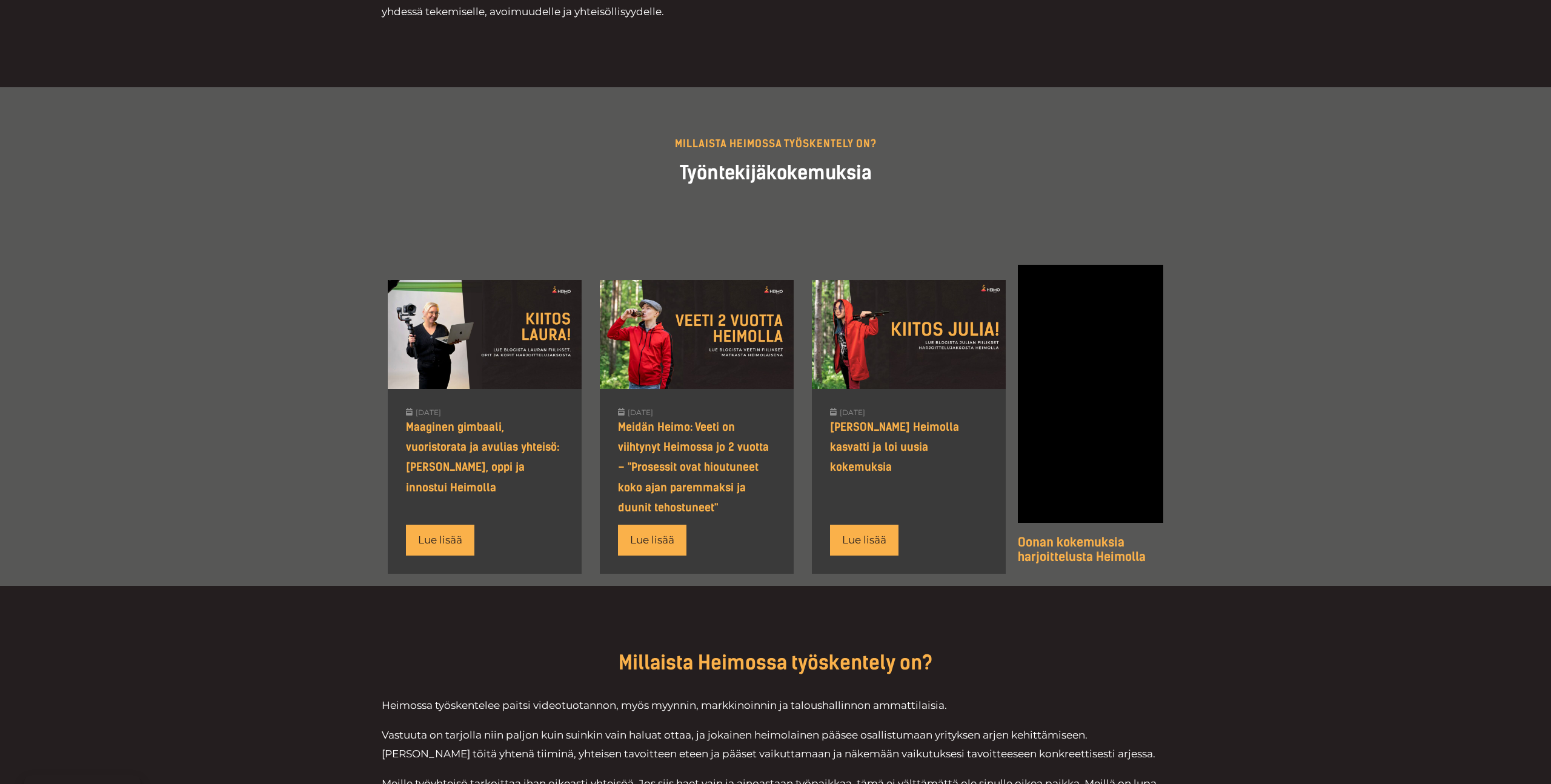
click at [654, 219] on div "Millaista heimossa työskentely on? Työntekijäkokemuksia" at bounding box center [775, 169] width 787 height 165
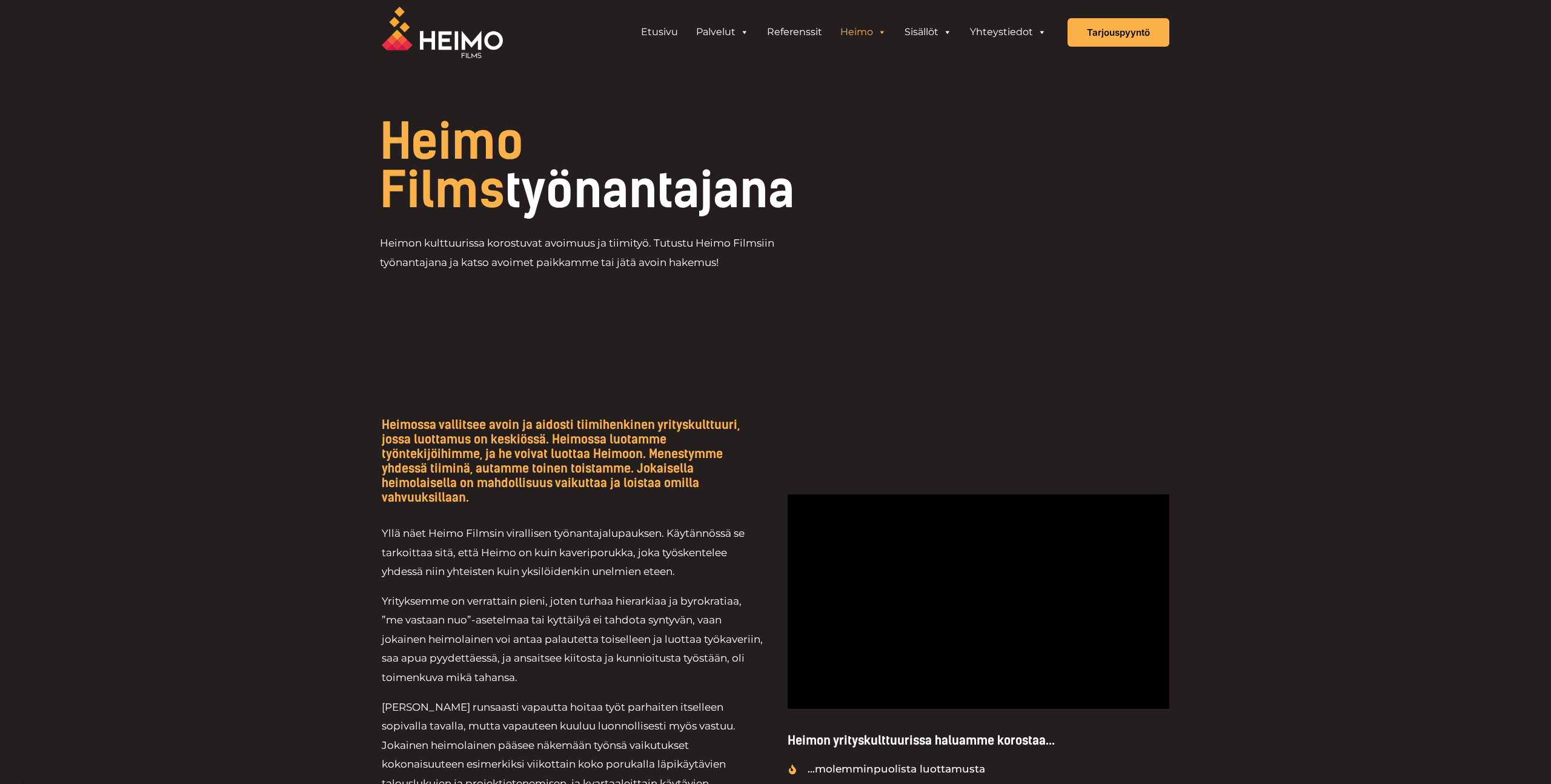
scroll to position [0, 0]
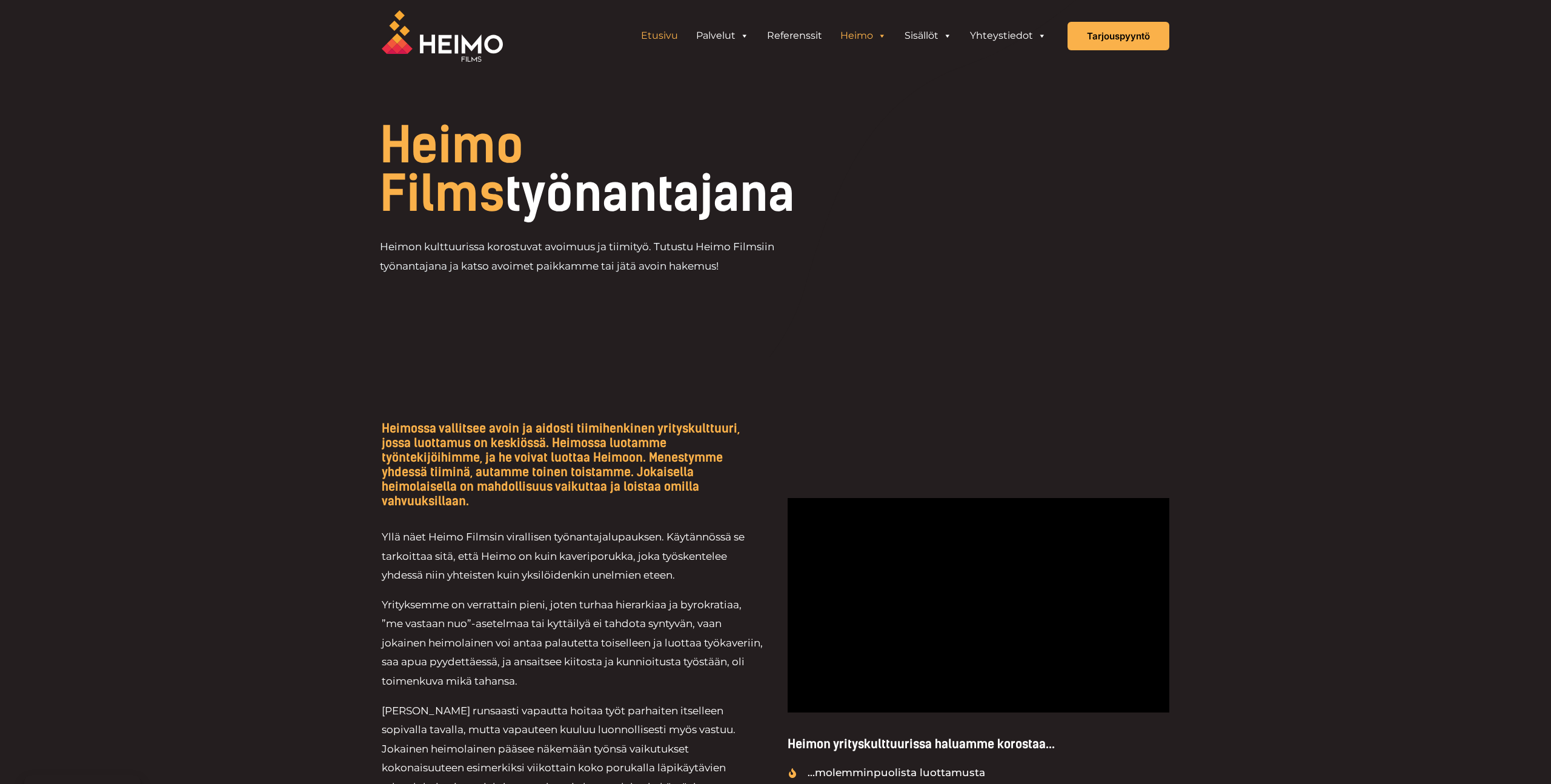
click at [666, 31] on link "Etusivu" at bounding box center [659, 35] width 55 height 24
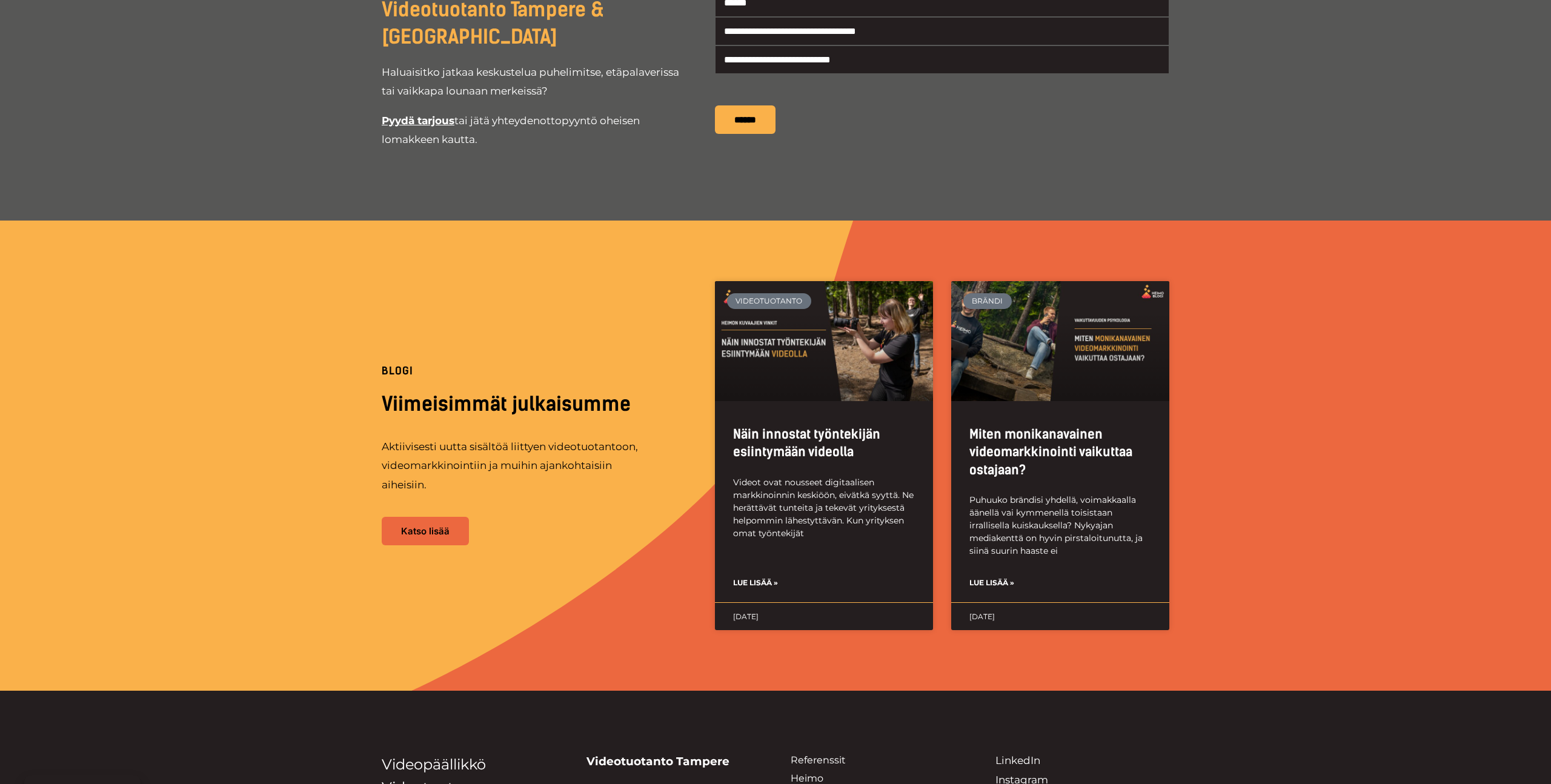
scroll to position [2699, 0]
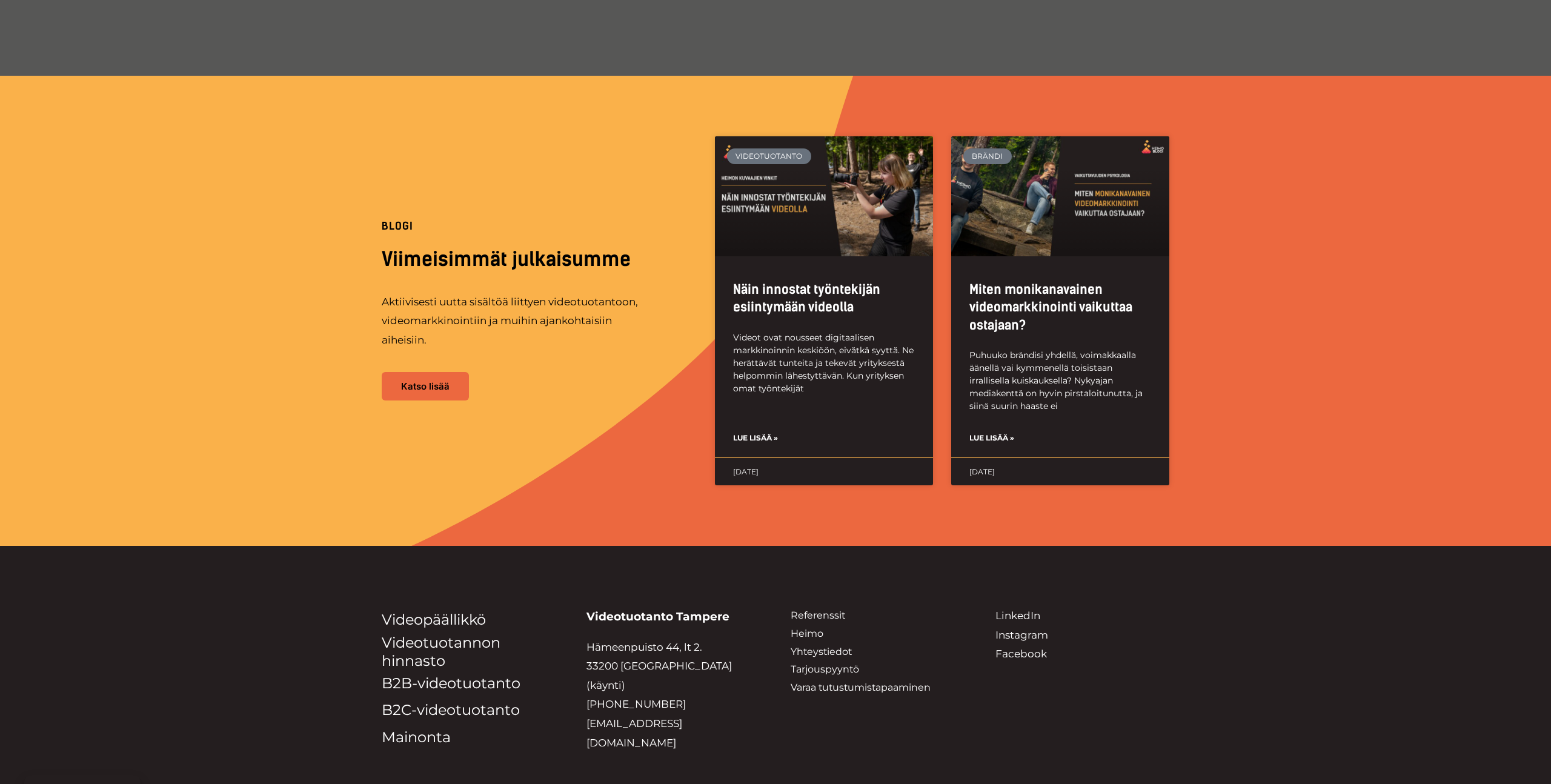
click at [1268, 236] on div at bounding box center [775, 310] width 1551 height 470
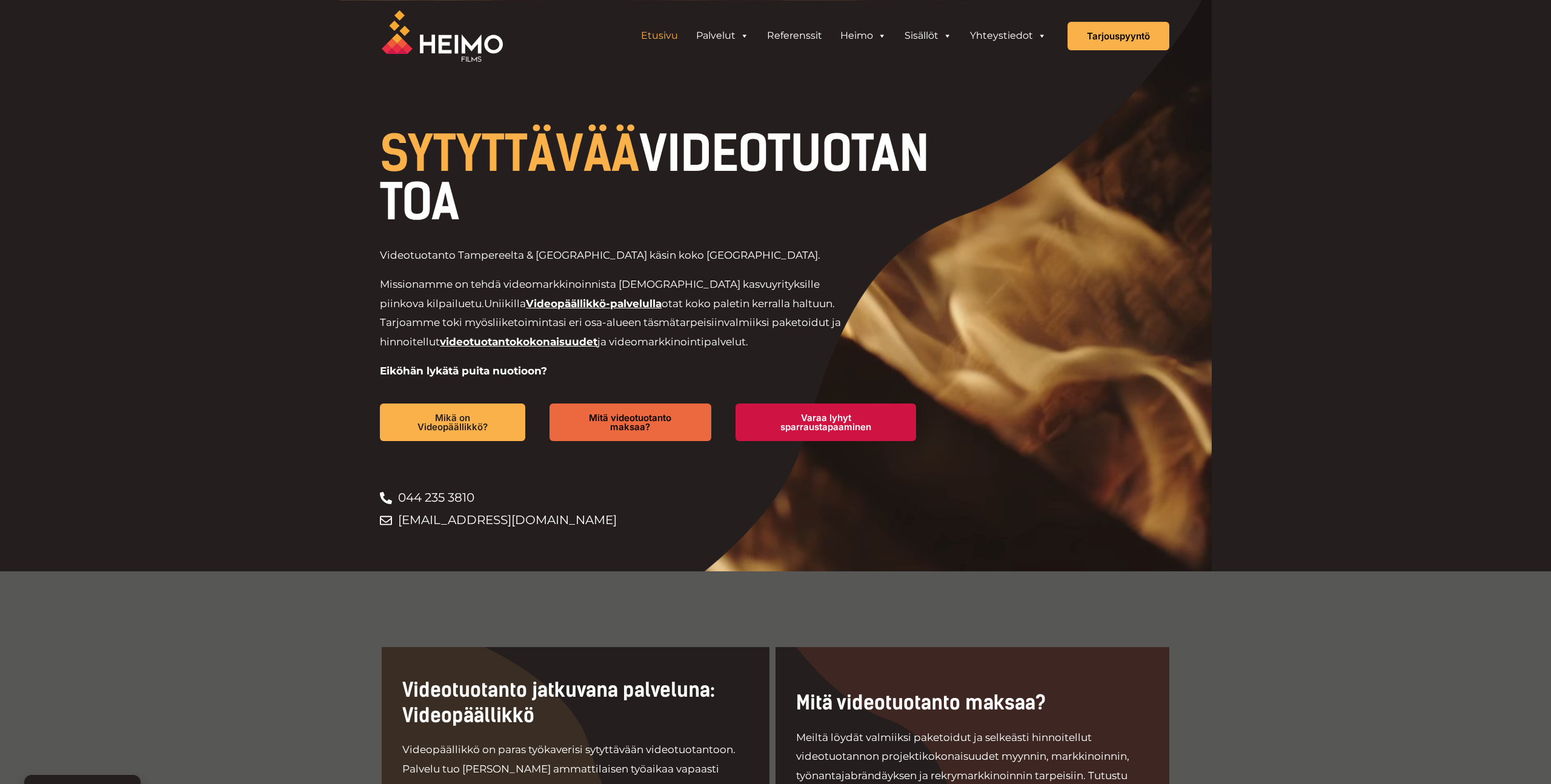
scroll to position [909, 0]
